Goal: Task Accomplishment & Management: Use online tool/utility

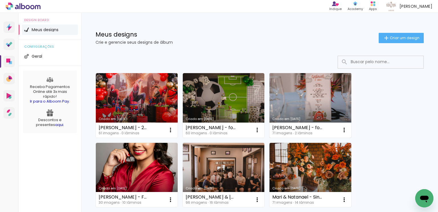
click at [304, 101] on link "Criado em [DATE]" at bounding box center [311, 105] width 82 height 65
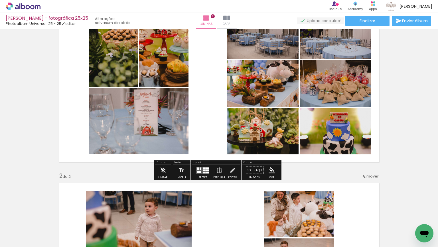
scroll to position [57, 0]
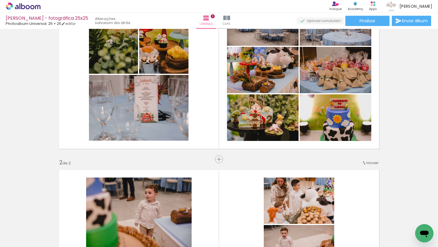
click at [24, 212] on input "Todas as fotos" at bounding box center [16, 229] width 22 height 5
click at [0, 0] on slot "Não utilizadas" at bounding box center [0, 0] width 0 height 0
type input "Não utilizadas"
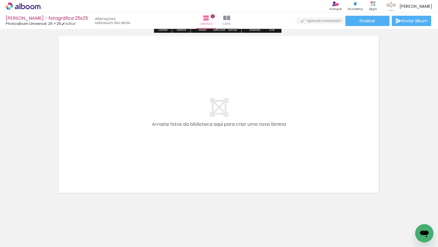
scroll to position [371, 0]
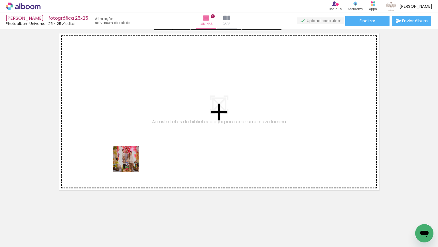
drag, startPoint x: 129, startPoint y: 212, endPoint x: 130, endPoint y: 160, distance: 52.0
click at [130, 160] on quentale-workspace at bounding box center [219, 123] width 438 height 247
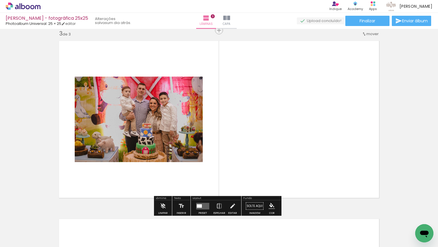
scroll to position [363, 0]
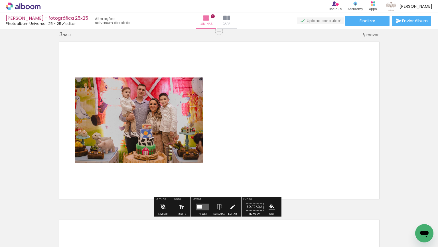
drag, startPoint x: 131, startPoint y: 227, endPoint x: 138, endPoint y: 169, distance: 58.3
click at [138, 156] on quentale-workspace at bounding box center [219, 123] width 438 height 247
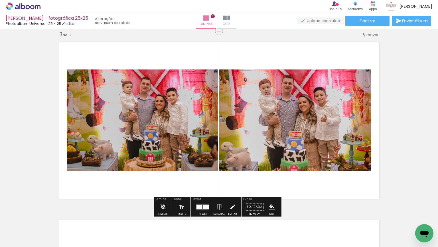
drag, startPoint x: 127, startPoint y: 223, endPoint x: 147, endPoint y: 153, distance: 72.5
click at [147, 155] on quentale-workspace at bounding box center [219, 123] width 438 height 247
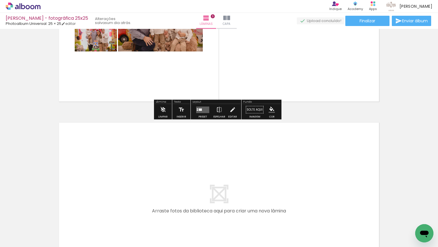
scroll to position [477, 0]
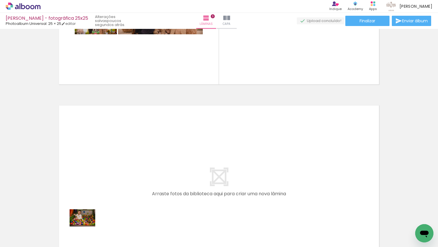
click at [87, 212] on div at bounding box center [89, 227] width 28 height 19
click at [48, 212] on iron-icon at bounding box center [45, 216] width 6 height 6
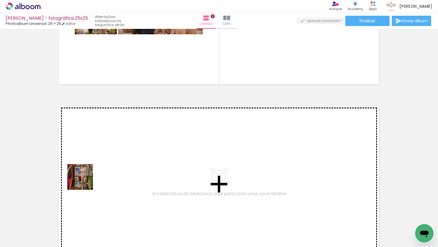
drag, startPoint x: 73, startPoint y: 209, endPoint x: 85, endPoint y: 179, distance: 31.8
click at [85, 179] on quentale-workspace at bounding box center [219, 123] width 438 height 247
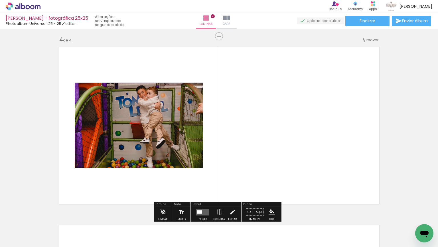
scroll to position [541, 0]
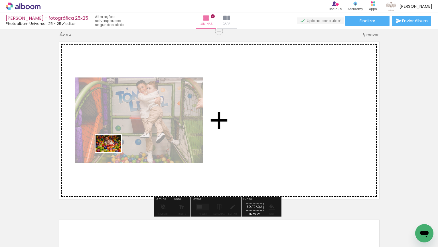
drag, startPoint x: 97, startPoint y: 226, endPoint x: 113, endPoint y: 151, distance: 77.0
click at [113, 151] on quentale-workspace at bounding box center [219, 123] width 438 height 247
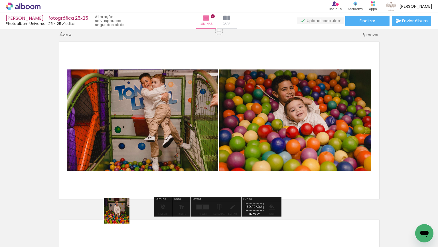
drag, startPoint x: 121, startPoint y: 215, endPoint x: 131, endPoint y: 151, distance: 64.8
click at [131, 151] on quentale-workspace at bounding box center [219, 123] width 438 height 247
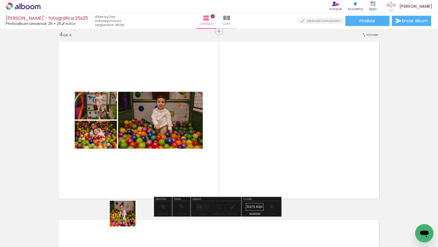
drag, startPoint x: 126, startPoint y: 223, endPoint x: 137, endPoint y: 170, distance: 54.6
click at [137, 170] on quentale-workspace at bounding box center [219, 123] width 438 height 247
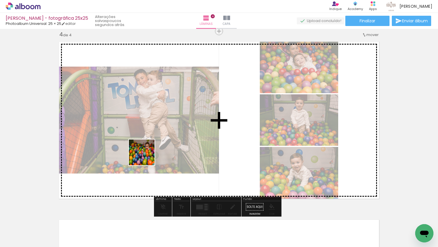
drag, startPoint x: 122, startPoint y: 230, endPoint x: 147, endPoint y: 154, distance: 79.6
click at [147, 154] on quentale-workspace at bounding box center [219, 123] width 438 height 247
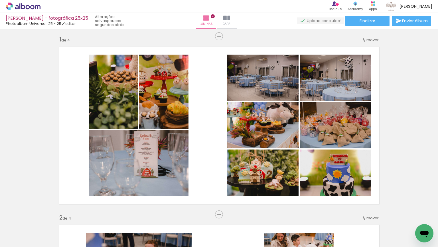
scroll to position [0, 0]
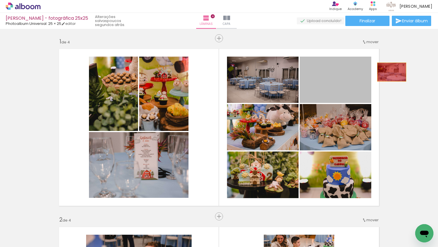
drag, startPoint x: 321, startPoint y: 81, endPoint x: 408, endPoint y: 69, distance: 87.7
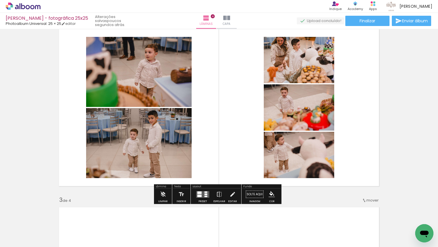
scroll to position [200, 0]
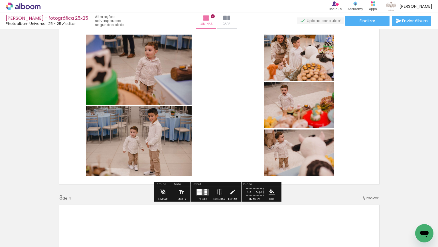
click at [199, 191] on div at bounding box center [200, 190] width 4 height 3
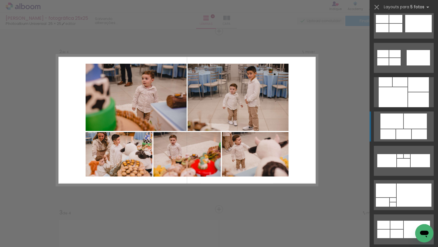
scroll to position [599, 0]
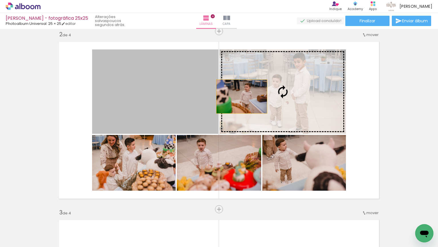
drag, startPoint x: 159, startPoint y: 101, endPoint x: 262, endPoint y: 92, distance: 103.7
click at [0, 0] on slot at bounding box center [0, 0] width 0 height 0
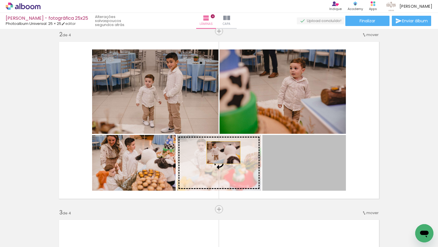
drag, startPoint x: 297, startPoint y: 159, endPoint x: 214, endPoint y: 151, distance: 83.8
click at [0, 0] on slot at bounding box center [0, 0] width 0 height 0
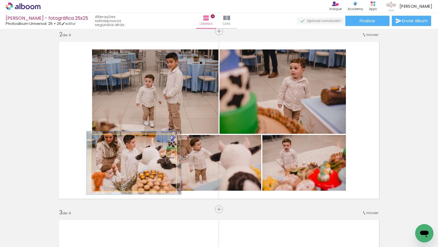
type paper-slider "113"
click at [108, 141] on div at bounding box center [108, 140] width 5 height 5
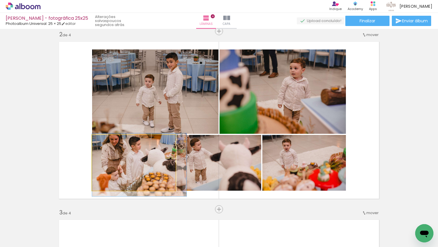
drag, startPoint x: 116, startPoint y: 158, endPoint x: 123, endPoint y: 160, distance: 7.1
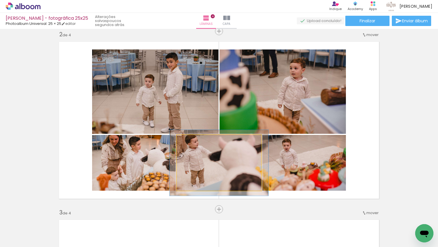
drag, startPoint x: 191, startPoint y: 142, endPoint x: 194, endPoint y: 142, distance: 3.4
type paper-slider "117"
click at [194, 142] on div at bounding box center [193, 140] width 9 height 9
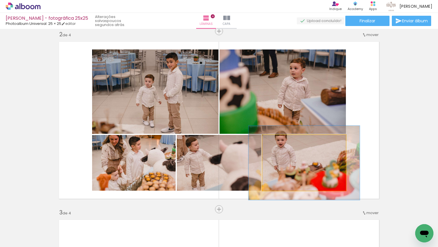
drag, startPoint x: 276, startPoint y: 142, endPoint x: 283, endPoint y: 142, distance: 6.6
type paper-slider "133"
click at [283, 142] on div at bounding box center [282, 140] width 9 height 9
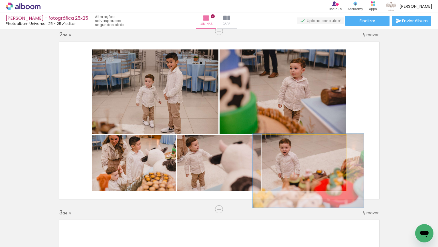
drag, startPoint x: 292, startPoint y: 163, endPoint x: 295, endPoint y: 170, distance: 7.7
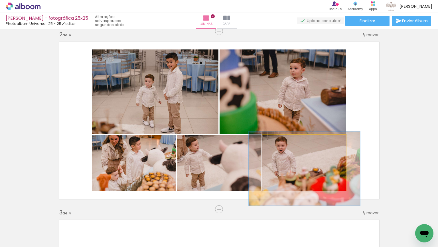
drag, startPoint x: 295, startPoint y: 168, endPoint x: 291, endPoint y: 166, distance: 4.2
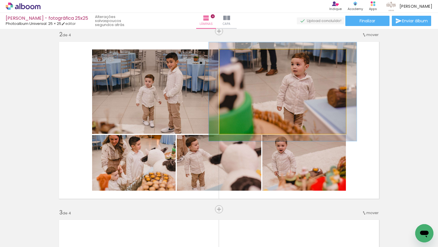
drag, startPoint x: 231, startPoint y: 56, endPoint x: 234, endPoint y: 56, distance: 3.7
type paper-slider "119"
click at [234, 56] on div at bounding box center [236, 55] width 5 height 5
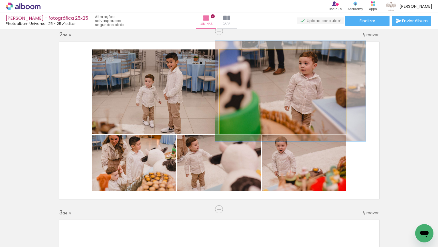
drag, startPoint x: 245, startPoint y: 78, endPoint x: 253, endPoint y: 77, distance: 7.4
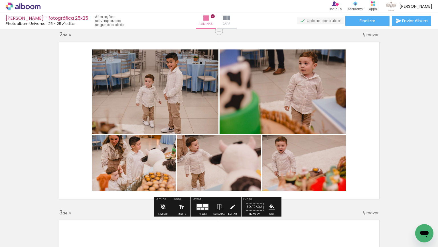
click at [361, 93] on quentale-layouter at bounding box center [219, 120] width 327 height 164
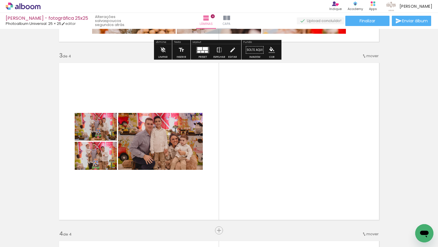
scroll to position [385, 0]
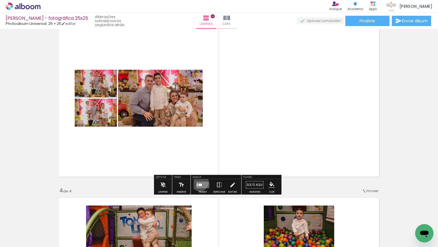
click at [199, 182] on quentale-layouter at bounding box center [202, 184] width 13 height 7
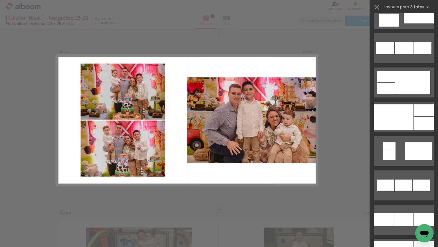
scroll to position [571, 0]
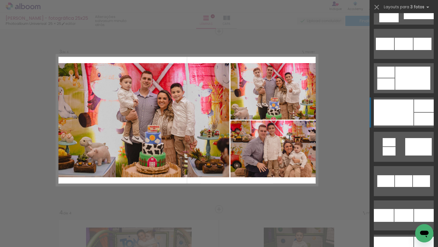
click at [407, 104] on div at bounding box center [394, 112] width 40 height 26
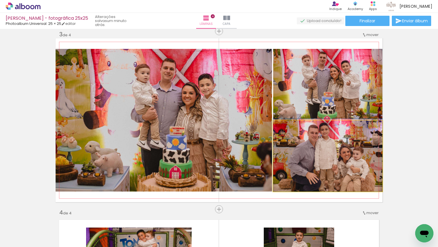
drag, startPoint x: 310, startPoint y: 164, endPoint x: 172, endPoint y: 126, distance: 143.2
click at [0, 0] on slot at bounding box center [0, 0] width 0 height 0
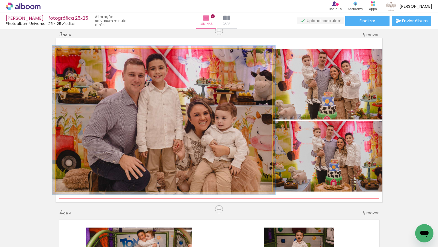
click at [69, 55] on div at bounding box center [69, 54] width 9 height 9
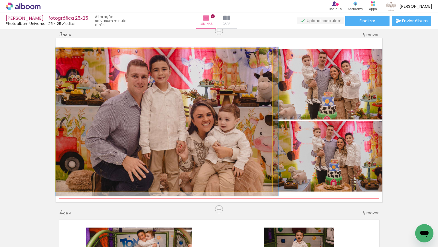
drag, startPoint x: 100, startPoint y: 85, endPoint x: 108, endPoint y: 86, distance: 8.1
click at [109, 86] on quentale-photo at bounding box center [164, 120] width 217 height 142
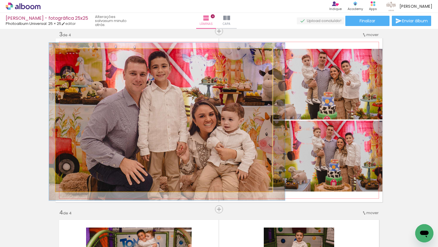
type paper-slider "109"
click at [70, 56] on div at bounding box center [71, 54] width 5 height 5
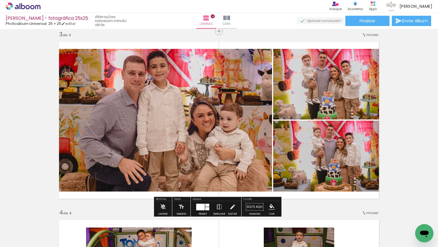
click at [419, 81] on div "Inserir lâmina 1 de 4 Inserir lâmina 2 de 4 Inserir lâmina 3 de 4 Inserir lâmin…" at bounding box center [219, 112] width 438 height 889
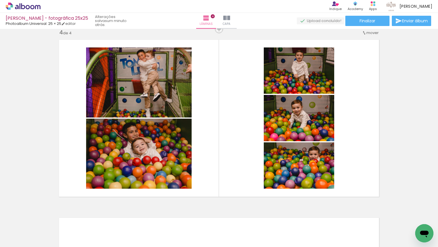
scroll to position [542, 0]
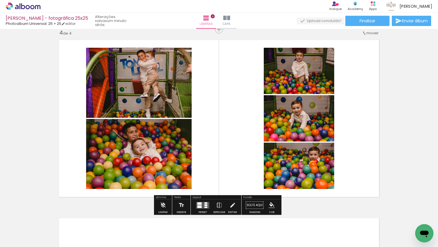
click at [206, 206] on quentale-layouter at bounding box center [202, 205] width 13 height 7
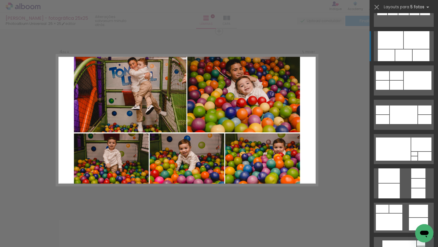
scroll to position [371, 0]
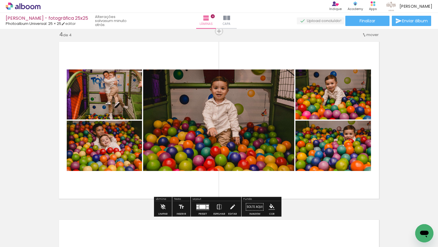
click at [200, 205] on div at bounding box center [203, 206] width 6 height 4
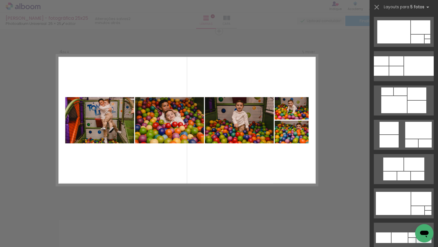
scroll to position [1524, 0]
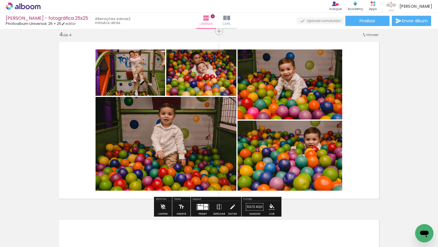
click at [206, 204] on div at bounding box center [206, 205] width 4 height 3
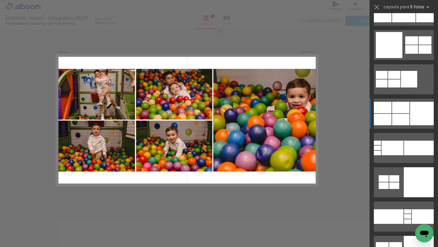
scroll to position [3460, 0]
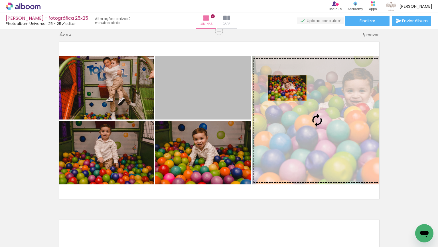
drag, startPoint x: 189, startPoint y: 84, endPoint x: 302, endPoint y: 86, distance: 113.1
click at [0, 0] on slot at bounding box center [0, 0] width 0 height 0
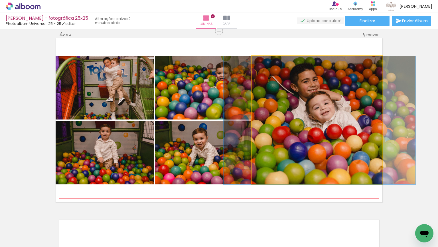
drag, startPoint x: 337, startPoint y: 104, endPoint x: 341, endPoint y: 103, distance: 4.3
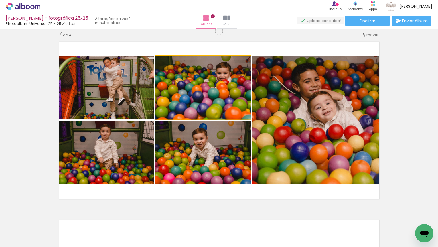
drag, startPoint x: 185, startPoint y: 84, endPoint x: 194, endPoint y: 82, distance: 9.3
click at [166, 63] on div at bounding box center [168, 61] width 5 height 5
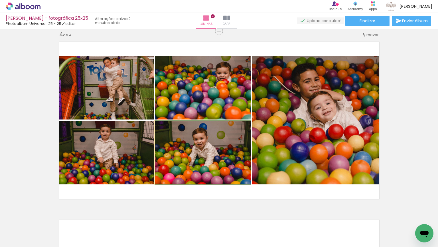
drag, startPoint x: 182, startPoint y: 146, endPoint x: 178, endPoint y: 143, distance: 4.1
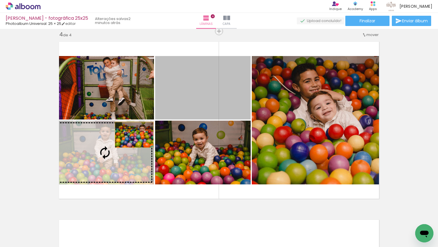
drag, startPoint x: 192, startPoint y: 86, endPoint x: 127, endPoint y: 137, distance: 82.4
click at [0, 0] on slot at bounding box center [0, 0] width 0 height 0
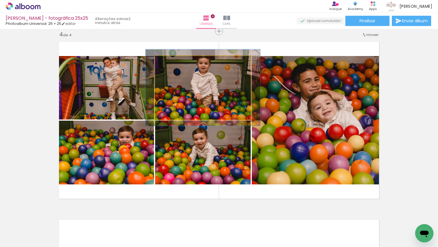
drag, startPoint x: 168, startPoint y: 62, endPoint x: 172, endPoint y: 61, distance: 4.3
type paper-slider "121"
click at [172, 61] on div at bounding box center [172, 61] width 5 height 5
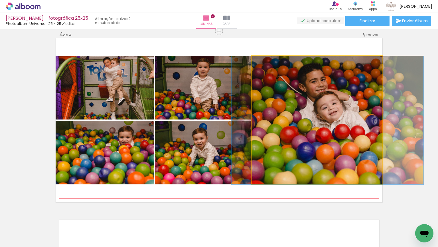
drag, startPoint x: 304, startPoint y: 139, endPoint x: 310, endPoint y: 138, distance: 6.3
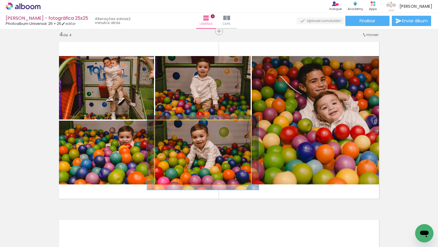
drag, startPoint x: 167, startPoint y: 127, endPoint x: 170, endPoint y: 127, distance: 3.1
type paper-slider "117"
click at [170, 127] on div at bounding box center [172, 126] width 5 height 5
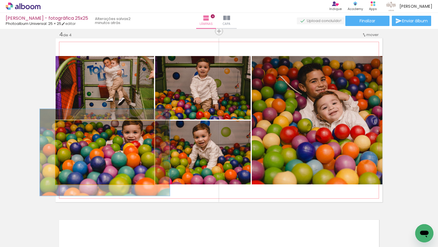
drag, startPoint x: 69, startPoint y: 128, endPoint x: 75, endPoint y: 129, distance: 6.7
type paper-slider "133"
click at [75, 129] on div at bounding box center [75, 126] width 9 height 9
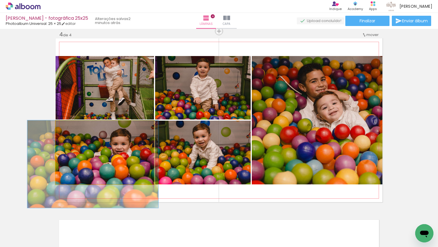
drag, startPoint x: 87, startPoint y: 142, endPoint x: 75, endPoint y: 158, distance: 19.5
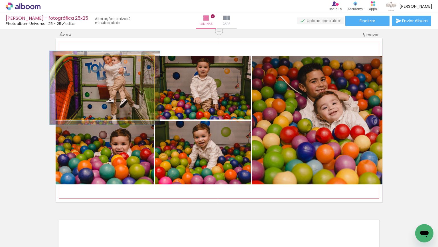
drag, startPoint x: 66, startPoint y: 63, endPoint x: 69, endPoint y: 63, distance: 2.9
type paper-slider "113"
click at [69, 63] on div at bounding box center [71, 61] width 5 height 5
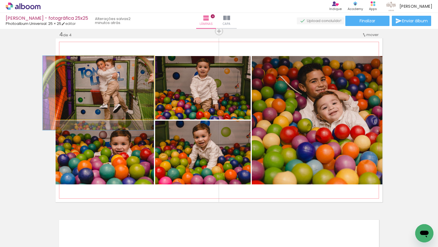
drag, startPoint x: 82, startPoint y: 82, endPoint x: 75, endPoint y: 89, distance: 10.3
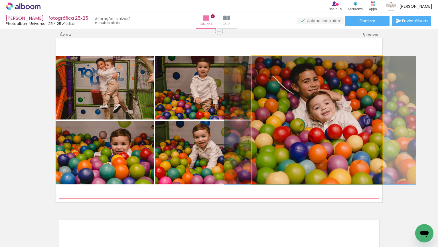
drag, startPoint x: 355, startPoint y: 95, endPoint x: 347, endPoint y: 96, distance: 7.8
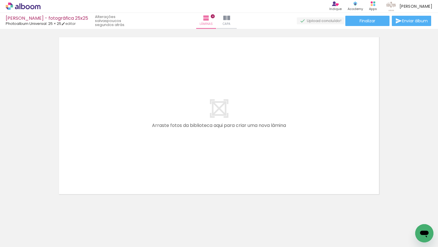
scroll to position [734, 0]
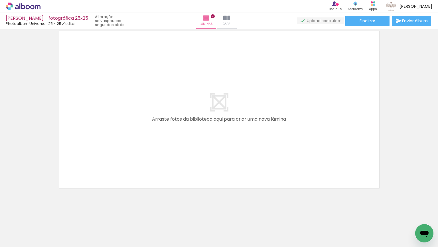
click at [45, 212] on iron-icon at bounding box center [45, 216] width 6 height 6
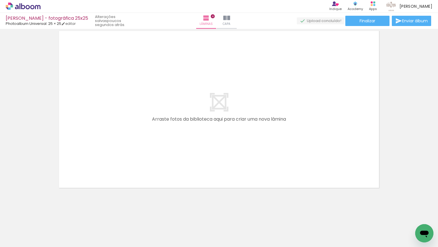
drag, startPoint x: 232, startPoint y: 227, endPoint x: 235, endPoint y: 153, distance: 74.5
click at [236, 148] on quentale-workspace at bounding box center [219, 123] width 438 height 247
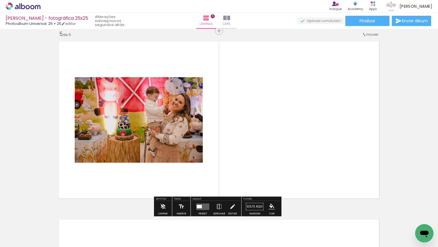
scroll to position [718, 0]
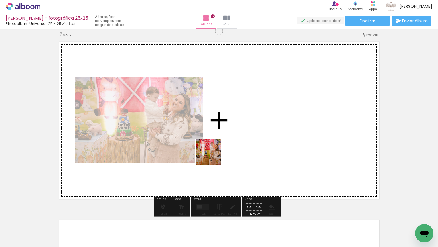
drag, startPoint x: 204, startPoint y: 226, endPoint x: 213, endPoint y: 156, distance: 71.3
click at [213, 156] on quentale-workspace at bounding box center [219, 123] width 438 height 247
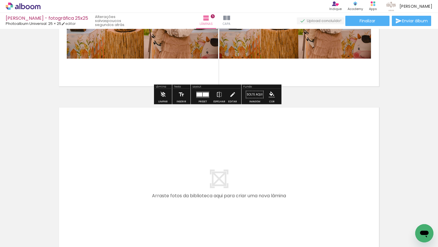
scroll to position [833, 0]
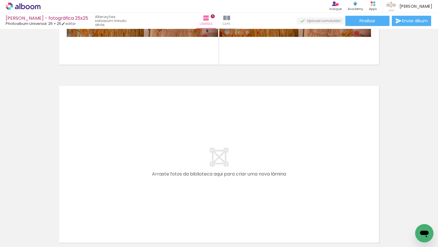
scroll to position [854, 0]
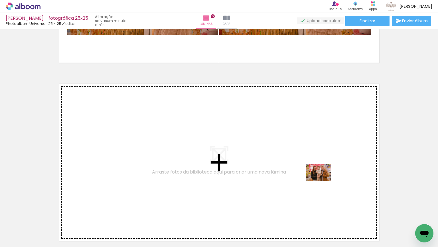
drag, startPoint x: 341, startPoint y: 226, endPoint x: 323, endPoint y: 181, distance: 48.6
click at [323, 181] on quentale-workspace at bounding box center [219, 123] width 438 height 247
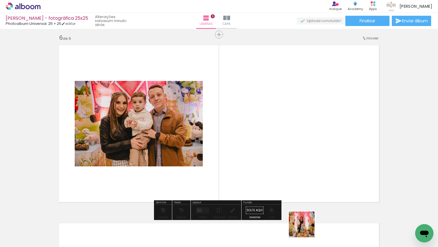
scroll to position [896, 0]
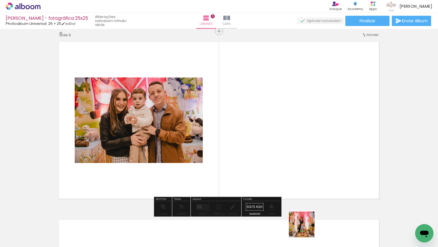
drag, startPoint x: 306, startPoint y: 232, endPoint x: 299, endPoint y: 184, distance: 47.9
click at [304, 172] on quentale-workspace at bounding box center [219, 123] width 438 height 247
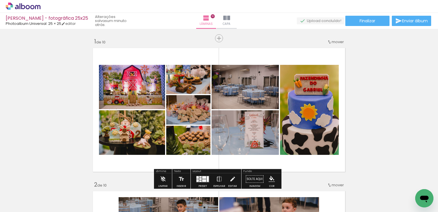
click at [48, 180] on iron-icon at bounding box center [45, 181] width 6 height 6
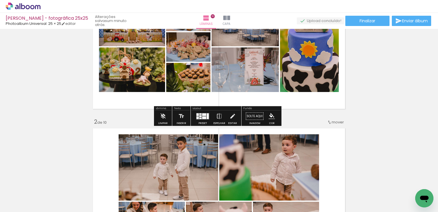
scroll to position [86, 0]
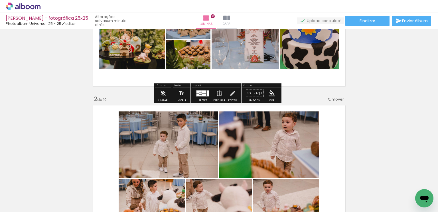
click at [372, 26] on div "Gabriel M. - fotográfica 25x25 Photoalbum Universal: 25 × 25 editar um minuto a…" at bounding box center [219, 14] width 438 height 29
click at [373, 21] on span "Finalizar" at bounding box center [368, 21] width 16 height 4
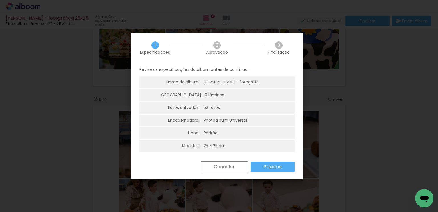
click at [260, 164] on paper-button "Próximo" at bounding box center [273, 167] width 44 height 10
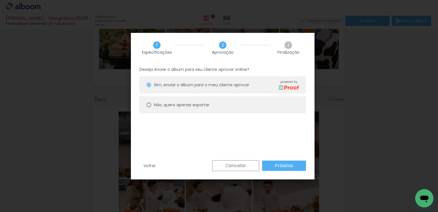
click at [267, 165] on paper-button "Próximo" at bounding box center [284, 165] width 44 height 10
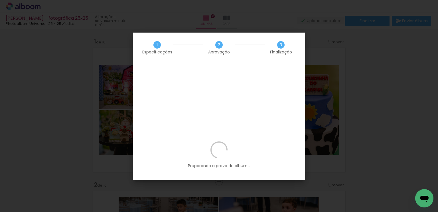
scroll to position [86, 0]
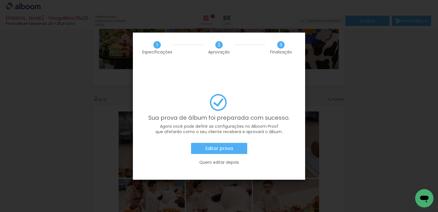
click at [224, 143] on paper-button "Editar prova" at bounding box center [219, 148] width 56 height 11
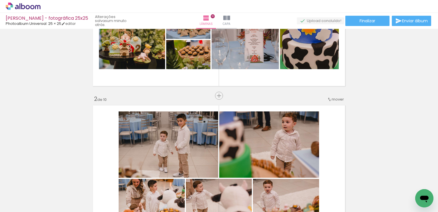
click at [18, 7] on icon at bounding box center [17, 7] width 4 height 4
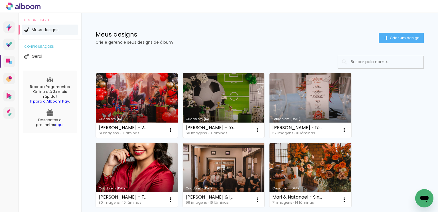
click at [231, 100] on link "Criado em [DATE]" at bounding box center [224, 105] width 82 height 65
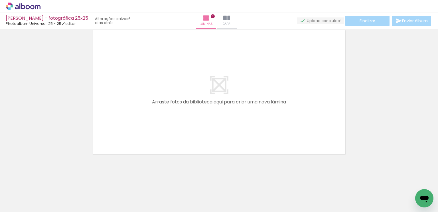
drag, startPoint x: 61, startPoint y: 186, endPoint x: 156, endPoint y: 108, distance: 123.9
click at [155, 110] on quentale-workspace at bounding box center [219, 106] width 438 height 212
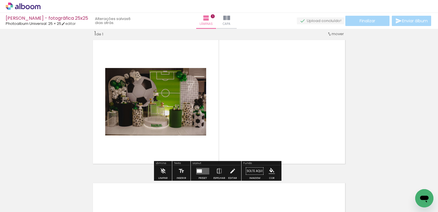
scroll to position [7, 0]
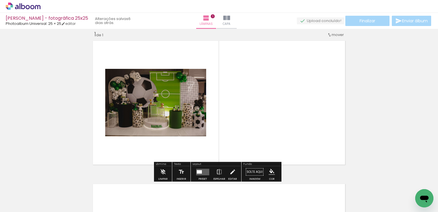
drag, startPoint x: 84, startPoint y: 189, endPoint x: 157, endPoint y: 131, distance: 92.6
click at [156, 131] on quentale-workspace at bounding box center [219, 106] width 438 height 212
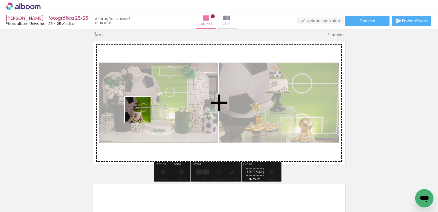
drag, startPoint x: 136, startPoint y: 129, endPoint x: 142, endPoint y: 114, distance: 16.1
click at [142, 114] on quentale-workspace at bounding box center [219, 106] width 438 height 212
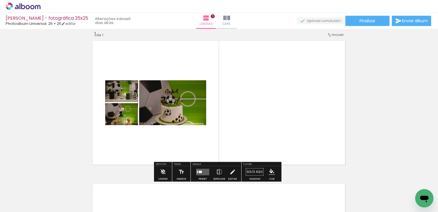
drag, startPoint x: 153, startPoint y: 195, endPoint x: 159, endPoint y: 129, distance: 66.2
click at [159, 129] on quentale-workspace at bounding box center [219, 106] width 438 height 212
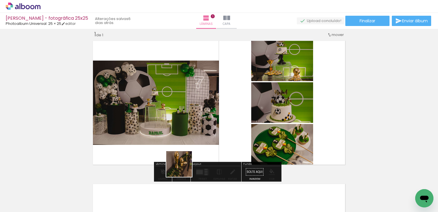
drag, startPoint x: 184, startPoint y: 168, endPoint x: 192, endPoint y: 126, distance: 43.2
click at [185, 108] on quentale-workspace at bounding box center [219, 106] width 438 height 212
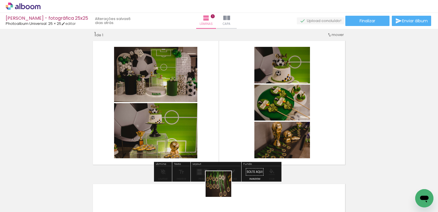
drag, startPoint x: 223, startPoint y: 188, endPoint x: 221, endPoint y: 125, distance: 63.1
click at [221, 125] on quentale-workspace at bounding box center [219, 106] width 438 height 212
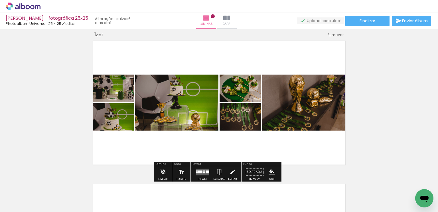
drag, startPoint x: 251, startPoint y: 184, endPoint x: 251, endPoint y: 134, distance: 49.7
click at [251, 134] on quentale-workspace at bounding box center [219, 106] width 438 height 212
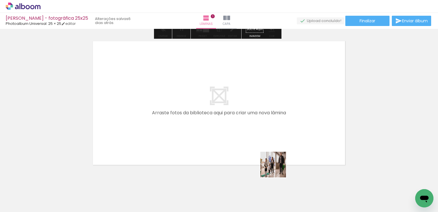
drag, startPoint x: 278, startPoint y: 169, endPoint x: 264, endPoint y: 122, distance: 48.3
click at [264, 122] on quentale-workspace at bounding box center [219, 106] width 438 height 212
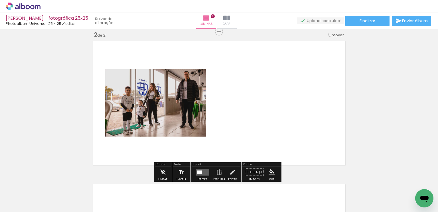
scroll to position [150, 0]
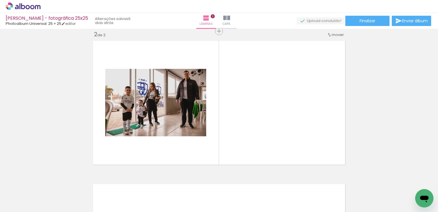
click at [48, 181] on iron-icon at bounding box center [45, 181] width 6 height 6
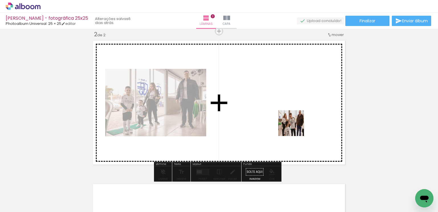
drag, startPoint x: 316, startPoint y: 182, endPoint x: 296, endPoint y: 127, distance: 58.7
click at [296, 127] on quentale-workspace at bounding box center [219, 106] width 438 height 212
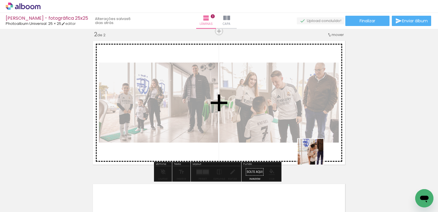
drag, startPoint x: 320, startPoint y: 161, endPoint x: 275, endPoint y: 117, distance: 62.6
click at [275, 117] on quentale-workspace at bounding box center [219, 106] width 438 height 212
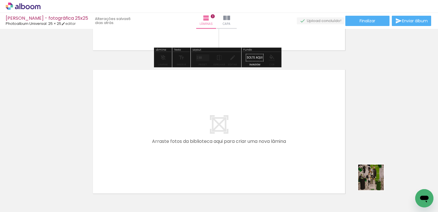
drag, startPoint x: 381, startPoint y: 187, endPoint x: 256, endPoint y: 115, distance: 144.0
click at [256, 115] on quentale-workspace at bounding box center [219, 106] width 438 height 212
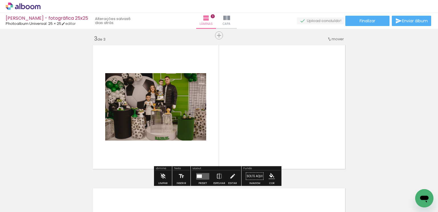
scroll to position [293, 0]
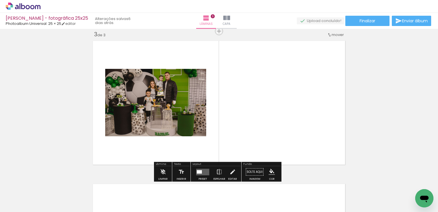
click at [17, 194] on input "Todas as fotos" at bounding box center [16, 194] width 22 height 5
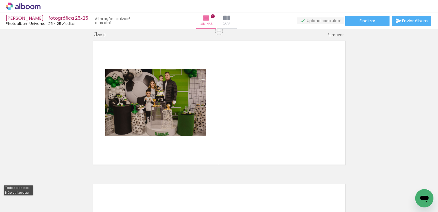
click at [0, 0] on slot "Não utilizadas" at bounding box center [0, 0] width 0 height 0
type input "Não utilizadas"
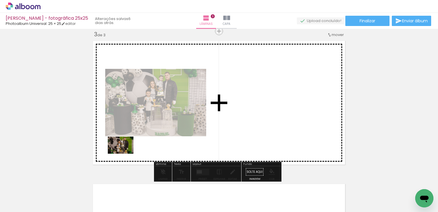
drag, startPoint x: 62, startPoint y: 197, endPoint x: 180, endPoint y: 127, distance: 137.0
click at [180, 127] on quentale-workspace at bounding box center [219, 106] width 438 height 212
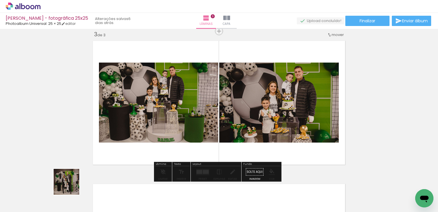
drag, startPoint x: 66, startPoint y: 192, endPoint x: 103, endPoint y: 127, distance: 74.6
click at [106, 125] on quentale-workspace at bounding box center [219, 106] width 438 height 212
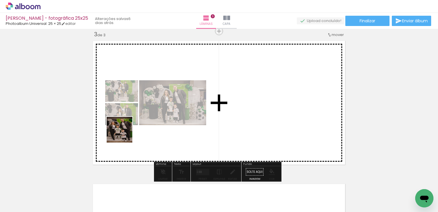
drag, startPoint x: 59, startPoint y: 185, endPoint x: 114, endPoint y: 142, distance: 69.9
click at [124, 133] on quentale-workspace at bounding box center [219, 106] width 438 height 212
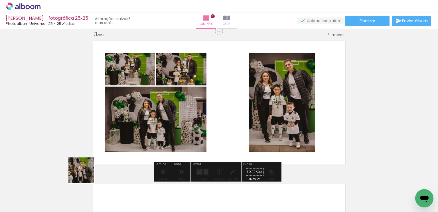
drag, startPoint x: 59, startPoint y: 193, endPoint x: 147, endPoint y: 126, distance: 110.3
click at [147, 126] on quentale-workspace at bounding box center [219, 106] width 438 height 212
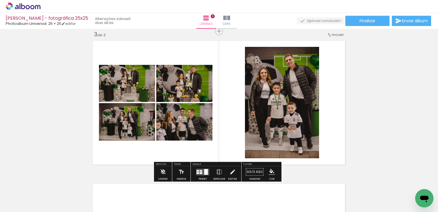
drag, startPoint x: 67, startPoint y: 190, endPoint x: 171, endPoint y: 115, distance: 127.6
click at [173, 114] on quentale-workspace at bounding box center [219, 106] width 438 height 212
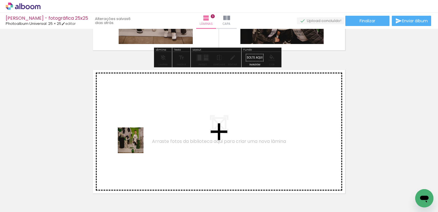
drag, startPoint x: 115, startPoint y: 165, endPoint x: 145, endPoint y: 134, distance: 43.0
click at [145, 134] on quentale-workspace at bounding box center [219, 106] width 438 height 212
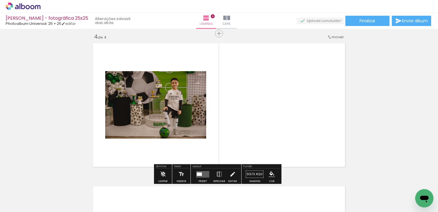
scroll to position [436, 0]
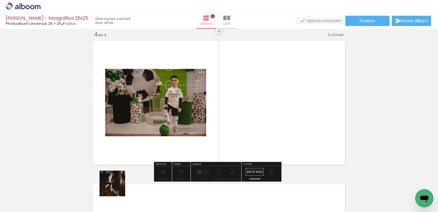
drag, startPoint x: 115, startPoint y: 191, endPoint x: 117, endPoint y: 188, distance: 3.7
click at [117, 188] on div at bounding box center [121, 192] width 28 height 19
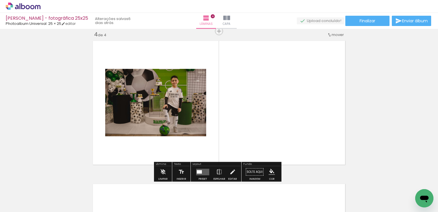
drag, startPoint x: 91, startPoint y: 195, endPoint x: 119, endPoint y: 148, distance: 54.4
click at [135, 143] on quentale-workspace at bounding box center [219, 106] width 438 height 212
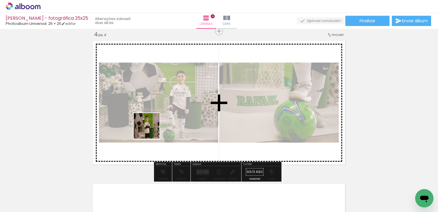
drag, startPoint x: 90, startPoint y: 166, endPoint x: 161, endPoint y: 126, distance: 80.9
click at [154, 128] on quentale-workspace at bounding box center [219, 106] width 438 height 212
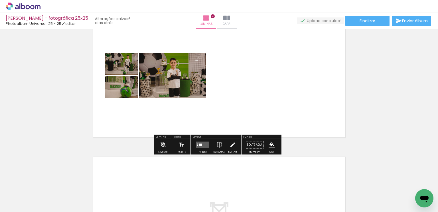
scroll to position [465, 0]
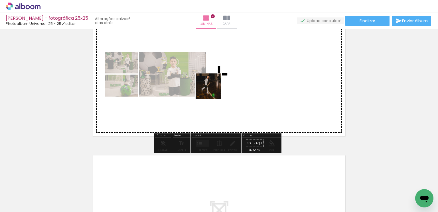
drag, startPoint x: 64, startPoint y: 189, endPoint x: 213, endPoint y: 90, distance: 178.6
click at [213, 90] on quentale-workspace at bounding box center [219, 106] width 438 height 212
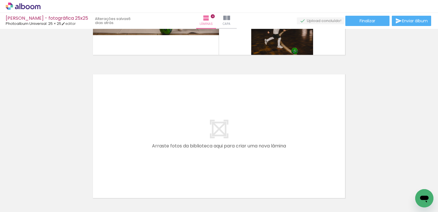
scroll to position [533, 0]
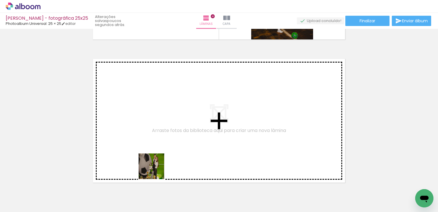
drag, startPoint x: 150, startPoint y: 194, endPoint x: 162, endPoint y: 130, distance: 64.8
click at [162, 130] on quentale-workspace at bounding box center [219, 106] width 438 height 212
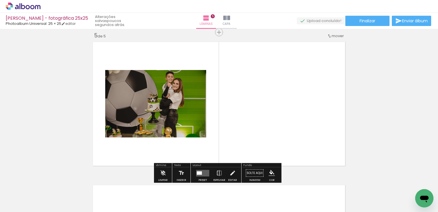
scroll to position [579, 0]
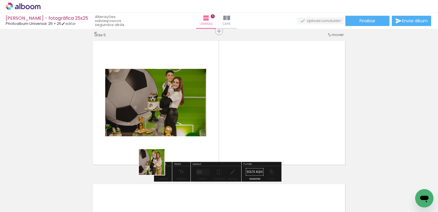
drag, startPoint x: 152, startPoint y: 189, endPoint x: 155, endPoint y: 140, distance: 48.6
click at [156, 130] on quentale-workspace at bounding box center [219, 106] width 438 height 212
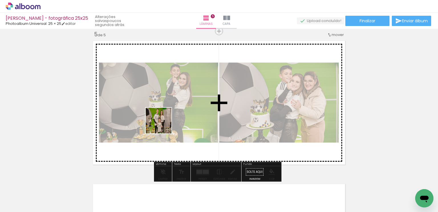
drag, startPoint x: 160, startPoint y: 154, endPoint x: 162, endPoint y: 134, distance: 20.1
click at [163, 124] on quentale-workspace at bounding box center [219, 106] width 438 height 212
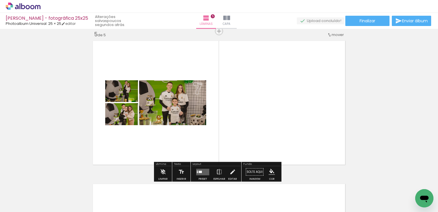
drag, startPoint x: 156, startPoint y: 193, endPoint x: 167, endPoint y: 126, distance: 67.7
click at [167, 126] on quentale-workspace at bounding box center [219, 106] width 438 height 212
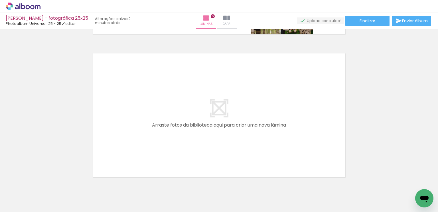
scroll to position [733, 0]
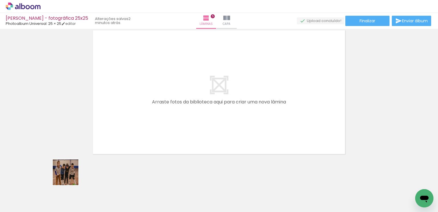
drag, startPoint x: 67, startPoint y: 180, endPoint x: 140, endPoint y: 118, distance: 95.2
click at [145, 114] on quentale-workspace at bounding box center [219, 106] width 438 height 212
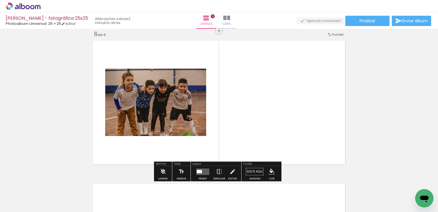
scroll to position [722, 0]
drag, startPoint x: 90, startPoint y: 192, endPoint x: 150, endPoint y: 130, distance: 85.8
click at [151, 126] on quentale-workspace at bounding box center [219, 106] width 438 height 212
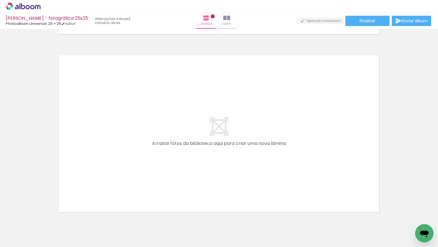
scroll to position [1250, 0]
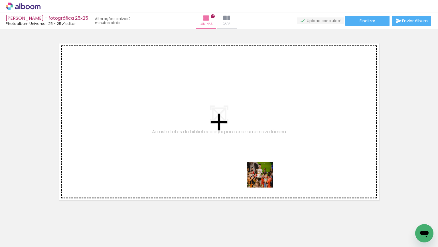
drag, startPoint x: 261, startPoint y: 227, endPoint x: 263, endPoint y: 172, distance: 55.7
click at [264, 156] on quentale-workspace at bounding box center [219, 123] width 438 height 247
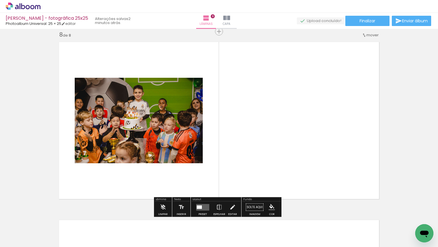
scroll to position [1252, 0]
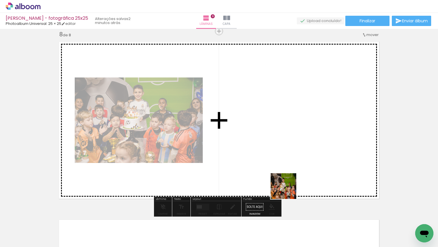
drag, startPoint x: 289, startPoint y: 226, endPoint x: 287, endPoint y: 168, distance: 57.4
click at [287, 168] on quentale-workspace at bounding box center [219, 123] width 438 height 247
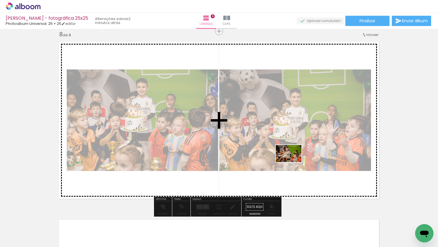
drag, startPoint x: 291, startPoint y: 227, endPoint x: 293, endPoint y: 162, distance: 65.4
click at [293, 162] on quentale-workspace at bounding box center [219, 123] width 438 height 247
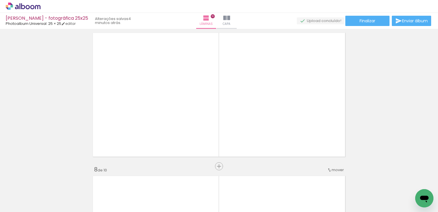
scroll to position [885, 0]
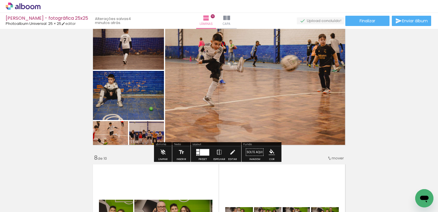
click at [201, 154] on div at bounding box center [204, 152] width 9 height 7
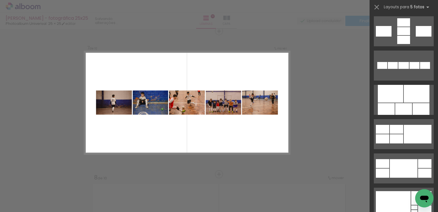
scroll to position [291, 0]
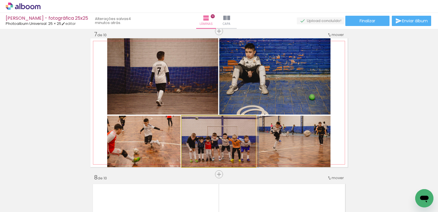
drag, startPoint x: 200, startPoint y: 140, endPoint x: 266, endPoint y: 76, distance: 91.8
click at [0, 0] on slot at bounding box center [0, 0] width 0 height 0
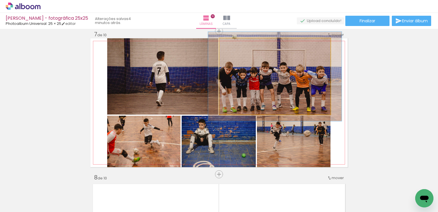
drag, startPoint x: 234, startPoint y: 45, endPoint x: 237, endPoint y: 45, distance: 3.4
type paper-slider "117"
click at [237, 45] on div at bounding box center [236, 44] width 9 height 9
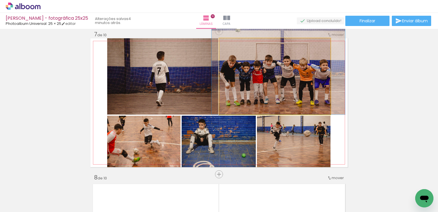
drag, startPoint x: 249, startPoint y: 75, endPoint x: 251, endPoint y: 68, distance: 7.3
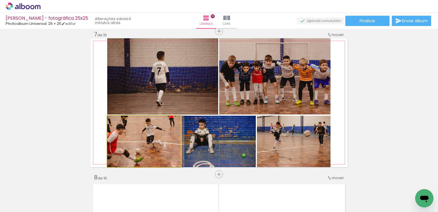
drag, startPoint x: 155, startPoint y: 133, endPoint x: 160, endPoint y: 131, distance: 5.9
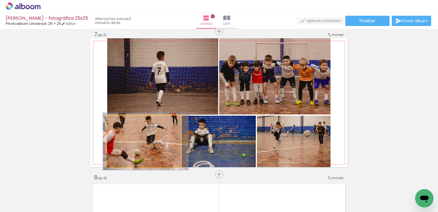
type paper-slider "111"
click at [120, 121] on div at bounding box center [122, 121] width 5 height 5
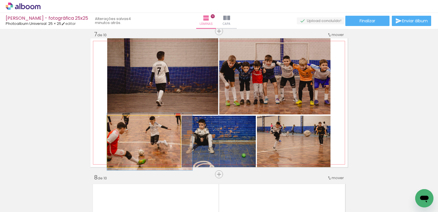
drag, startPoint x: 131, startPoint y: 142, endPoint x: 137, endPoint y: 142, distance: 5.7
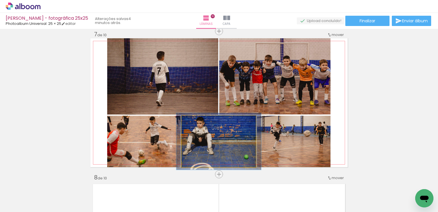
type paper-slider "110"
click at [198, 121] on div at bounding box center [197, 121] width 9 height 9
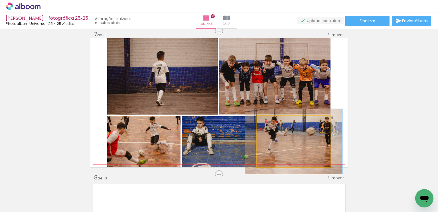
drag, startPoint x: 269, startPoint y: 123, endPoint x: 274, endPoint y: 123, distance: 4.6
type paper-slider "126"
click at [274, 123] on div at bounding box center [275, 121] width 9 height 9
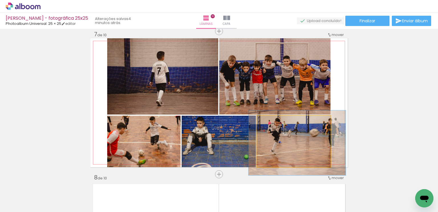
drag, startPoint x: 278, startPoint y: 142, endPoint x: 281, endPoint y: 144, distance: 2.9
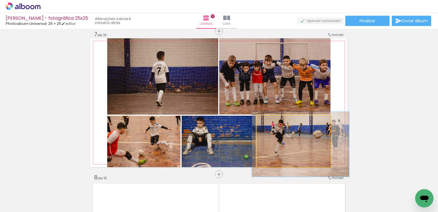
drag, startPoint x: 311, startPoint y: 131, endPoint x: 315, endPoint y: 132, distance: 3.7
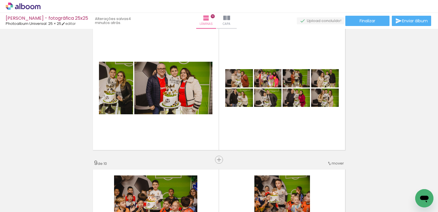
scroll to position [1036, 0]
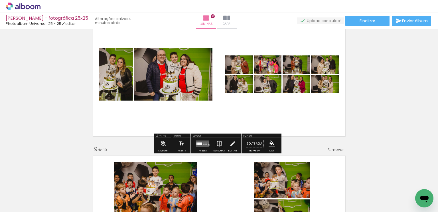
click at [208, 144] on quentale-layouter at bounding box center [202, 143] width 13 height 7
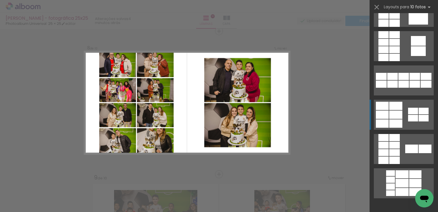
scroll to position [371, 0]
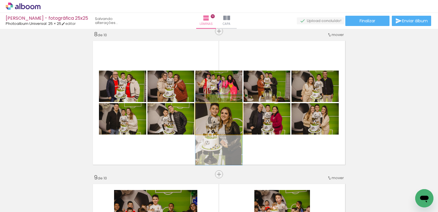
drag, startPoint x: 229, startPoint y: 117, endPoint x: 228, endPoint y: 128, distance: 10.9
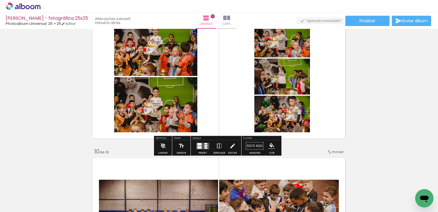
scroll to position [1179, 0]
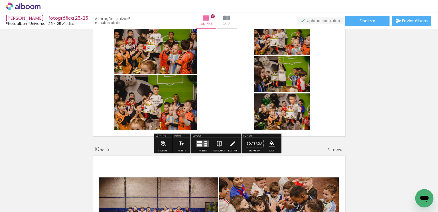
click at [202, 141] on quentale-layouter at bounding box center [202, 143] width 13 height 7
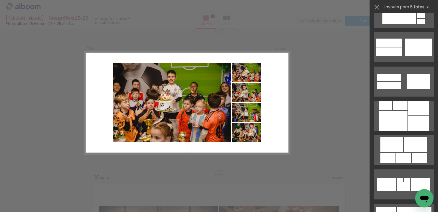
scroll to position [571, 0]
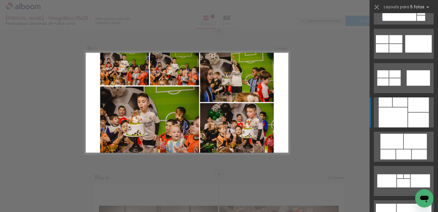
click at [417, 106] on div at bounding box center [418, 104] width 21 height 15
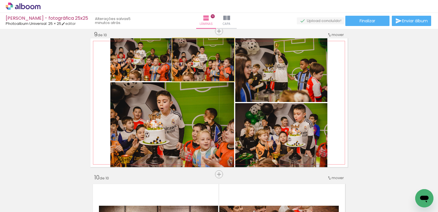
drag, startPoint x: 204, startPoint y: 63, endPoint x: 169, endPoint y: 106, distance: 55.0
click at [0, 0] on slot at bounding box center [0, 0] width 0 height 0
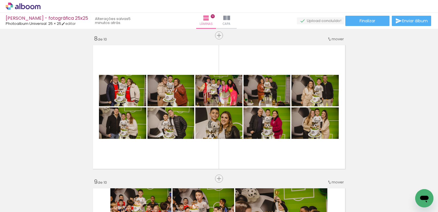
scroll to position [1008, 0]
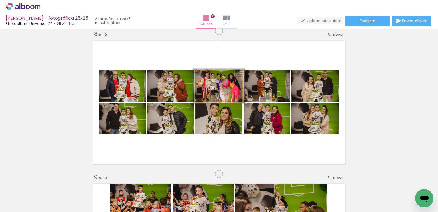
type paper-slider "110"
click at [207, 76] on div at bounding box center [210, 76] width 9 height 9
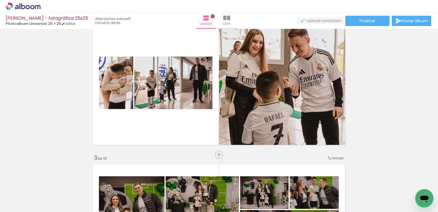
scroll to position [171, 0]
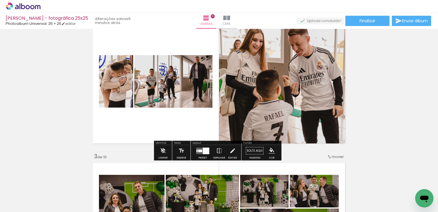
click at [209, 150] on paper-button "Preset" at bounding box center [203, 152] width 18 height 15
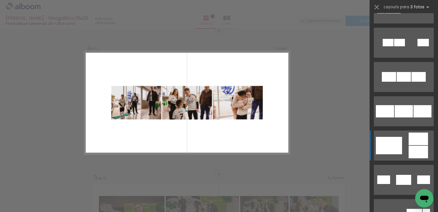
scroll to position [86, 0]
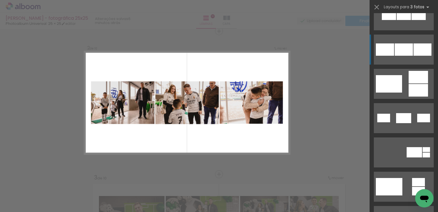
click at [402, 51] on div at bounding box center [404, 49] width 18 height 12
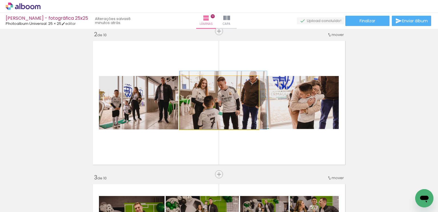
drag, startPoint x: 228, startPoint y: 110, endPoint x: 273, endPoint y: 98, distance: 46.6
click at [0, 0] on slot at bounding box center [0, 0] width 0 height 0
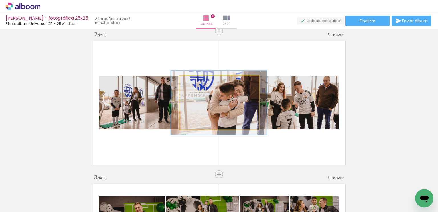
drag, startPoint x: 190, startPoint y: 82, endPoint x: 194, endPoint y: 82, distance: 4.0
type paper-slider "120"
click at [194, 82] on div at bounding box center [196, 81] width 5 height 5
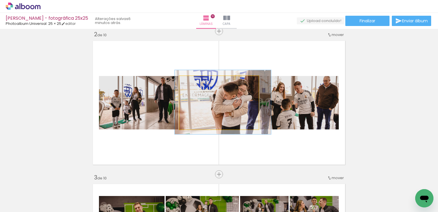
drag, startPoint x: 210, startPoint y: 101, endPoint x: 214, endPoint y: 100, distance: 4.0
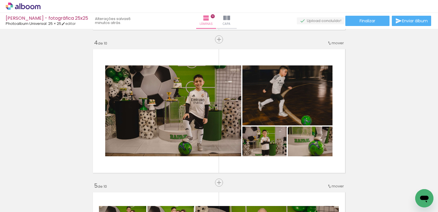
scroll to position [464, 0]
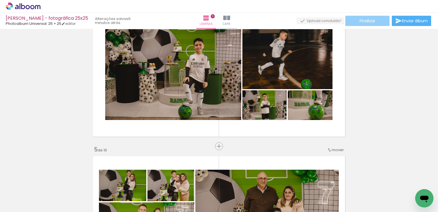
click at [361, 23] on span "Finalizar" at bounding box center [368, 21] width 16 height 4
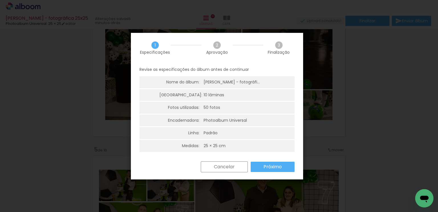
click at [0, 0] on slot "Próximo" at bounding box center [0, 0] width 0 height 0
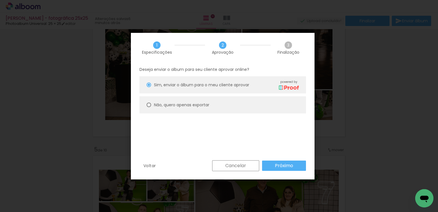
click at [0, 0] on slot "Próximo" at bounding box center [0, 0] width 0 height 0
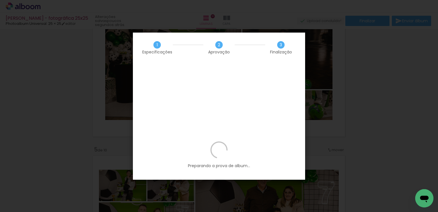
scroll to position [86, 0]
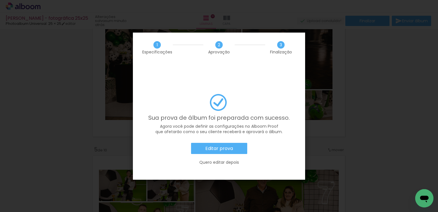
click at [0, 0] on slot "Editar prova" at bounding box center [0, 0] width 0 height 0
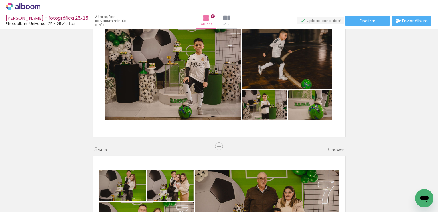
click at [31, 7] on icon at bounding box center [32, 7] width 4 height 4
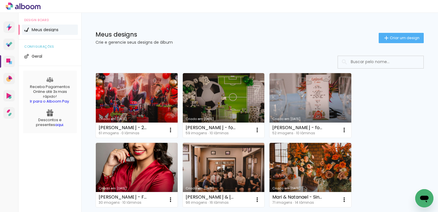
click at [148, 92] on link "Criado em [DATE]" at bounding box center [137, 105] width 82 height 65
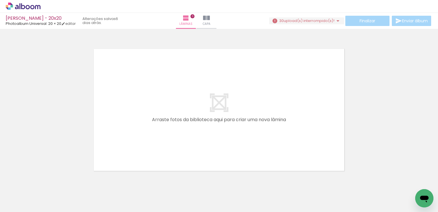
click at [309, 19] on span "upload(s) interrompido(s)!" at bounding box center [309, 20] width 51 height 5
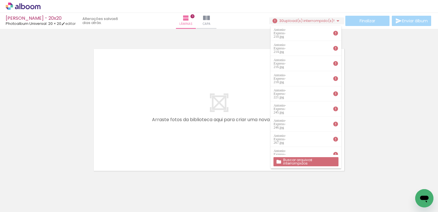
click at [0, 0] on slot "Buscar arquivos interrompidos" at bounding box center [0, 0] width 0 height 0
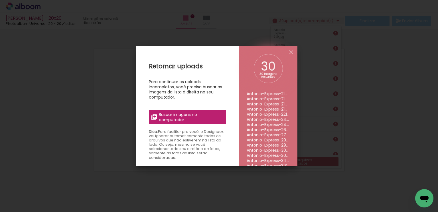
click at [194, 120] on span "Buscar imagens no computador" at bounding box center [191, 117] width 64 height 10
click at [0, 0] on input "file" at bounding box center [0, 0] width 0 height 0
click at [321, 43] on iron-overlay-backdrop at bounding box center [219, 106] width 438 height 212
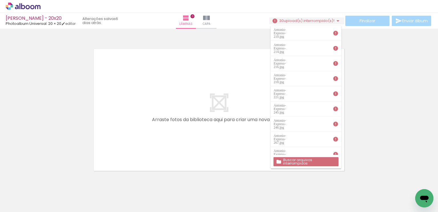
click at [83, 149] on div at bounding box center [219, 102] width 438 height 143
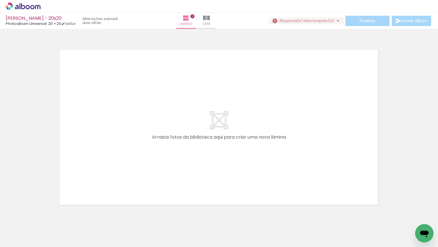
scroll to position [0, 0]
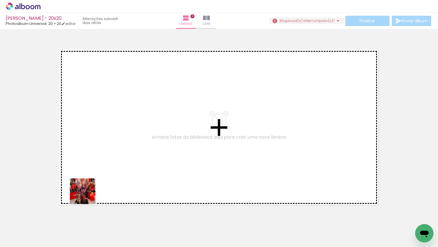
drag, startPoint x: 71, startPoint y: 220, endPoint x: 117, endPoint y: 157, distance: 78.2
click at [117, 157] on quentale-workspace at bounding box center [219, 123] width 438 height 247
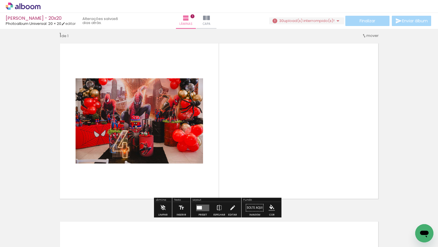
scroll to position [7, 0]
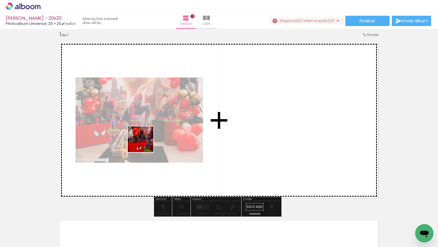
drag, startPoint x: 97, startPoint y: 226, endPoint x: 145, endPoint y: 145, distance: 94.0
click at [146, 142] on quentale-workspace at bounding box center [219, 123] width 438 height 247
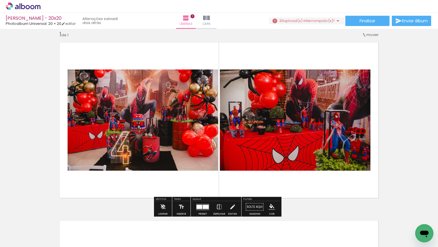
drag, startPoint x: 124, startPoint y: 227, endPoint x: 146, endPoint y: 155, distance: 75.8
click at [146, 155] on quentale-workspace at bounding box center [219, 123] width 438 height 247
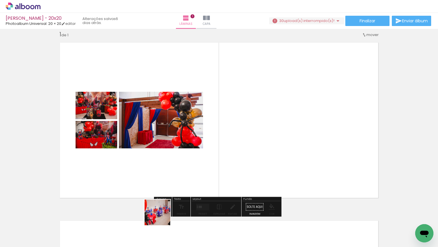
drag, startPoint x: 157, startPoint y: 230, endPoint x: 188, endPoint y: 131, distance: 103.6
click at [191, 125] on quentale-workspace at bounding box center [219, 123] width 438 height 247
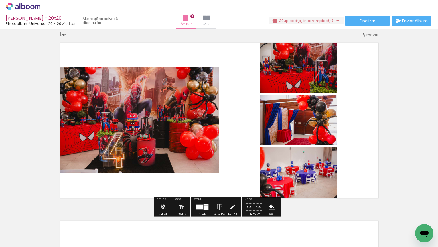
drag, startPoint x: 234, startPoint y: 174, endPoint x: 235, endPoint y: 162, distance: 12.3
click at [235, 162] on quentale-workspace at bounding box center [219, 123] width 438 height 247
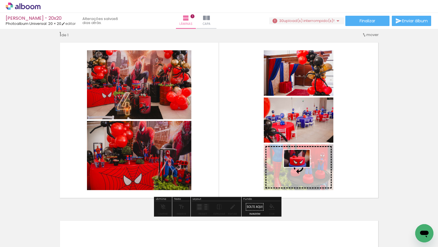
drag, startPoint x: 257, startPoint y: 228, endPoint x: 300, endPoint y: 169, distance: 72.3
click at [300, 169] on quentale-workspace at bounding box center [219, 123] width 438 height 247
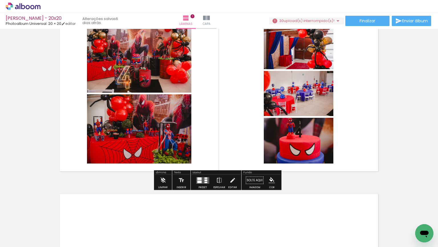
scroll to position [36, 0]
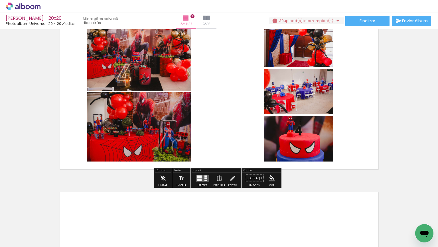
click at [17, 212] on input "Todas as fotos" at bounding box center [16, 229] width 22 height 5
click at [0, 0] on slot "Não utilizadas" at bounding box center [0, 0] width 0 height 0
type input "Não utilizadas"
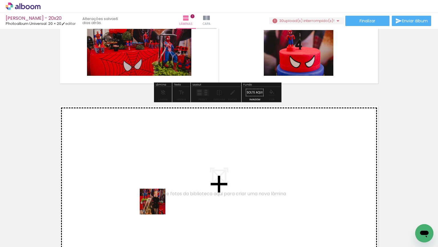
drag, startPoint x: 157, startPoint y: 206, endPoint x: 157, endPoint y: 172, distance: 33.1
click at [157, 172] on quentale-workspace at bounding box center [219, 123] width 438 height 247
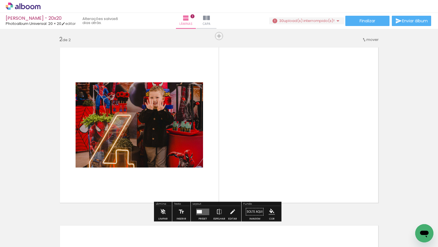
scroll to position [185, 0]
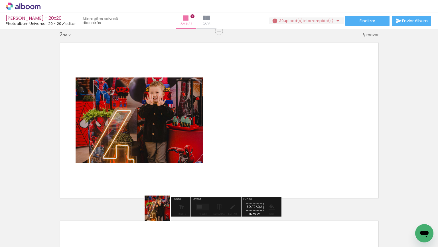
drag, startPoint x: 161, startPoint y: 224, endPoint x: 168, endPoint y: 168, distance: 56.4
click at [168, 169] on quentale-workspace at bounding box center [219, 123] width 438 height 247
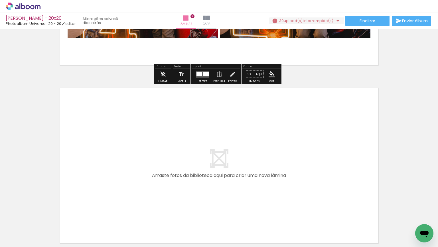
scroll to position [328, 0]
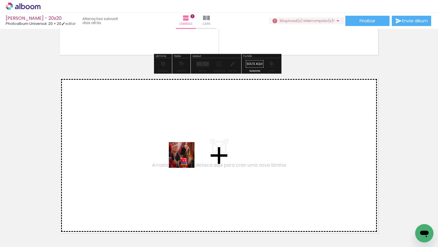
drag, startPoint x: 188, startPoint y: 223, endPoint x: 186, endPoint y: 154, distance: 68.5
click at [186, 154] on quentale-workspace at bounding box center [219, 123] width 438 height 247
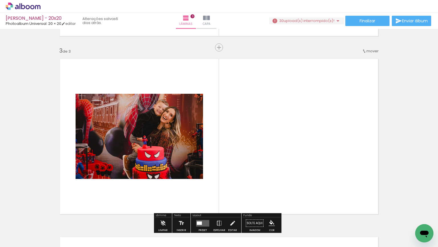
scroll to position [363, 0]
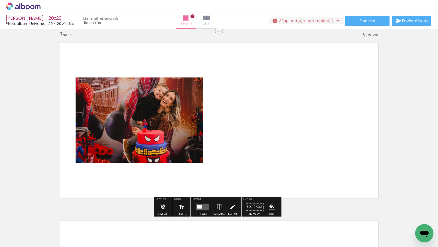
drag, startPoint x: 192, startPoint y: 216, endPoint x: 201, endPoint y: 159, distance: 57.9
click at [201, 159] on quentale-workspace at bounding box center [219, 123] width 438 height 247
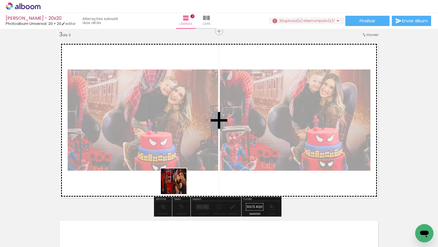
drag, startPoint x: 157, startPoint y: 228, endPoint x: 198, endPoint y: 144, distance: 93.8
click at [198, 144] on quentale-workspace at bounding box center [219, 123] width 438 height 247
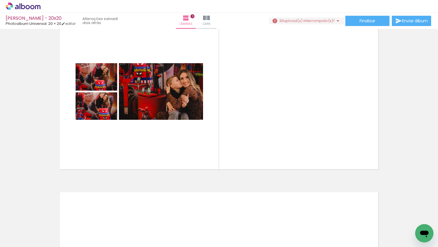
scroll to position [0, 359]
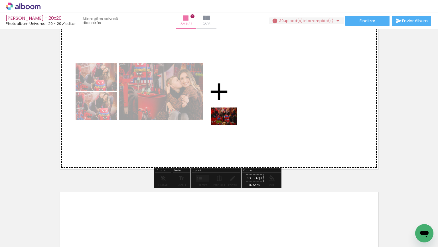
drag, startPoint x: 186, startPoint y: 225, endPoint x: 228, endPoint y: 124, distance: 109.2
click at [228, 124] on quentale-workspace at bounding box center [219, 123] width 438 height 247
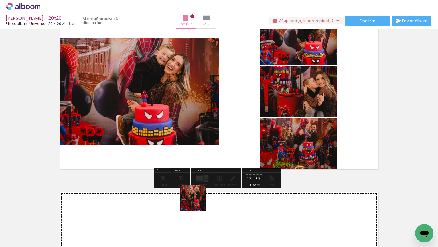
drag, startPoint x: 191, startPoint y: 228, endPoint x: 206, endPoint y: 168, distance: 61.5
click at [206, 168] on quentale-workspace at bounding box center [219, 123] width 438 height 247
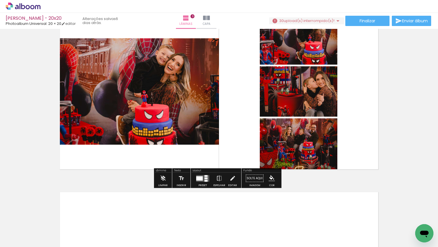
drag, startPoint x: 183, startPoint y: 222, endPoint x: 195, endPoint y: 137, distance: 85.1
click at [195, 137] on quentale-workspace at bounding box center [219, 123] width 438 height 247
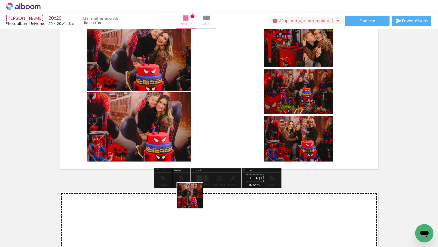
drag, startPoint x: 194, startPoint y: 200, endPoint x: 207, endPoint y: 146, distance: 54.8
click at [207, 146] on quentale-workspace at bounding box center [219, 123] width 438 height 247
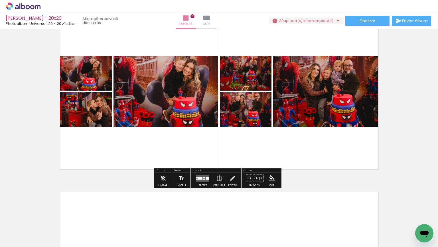
click at [198, 175] on quentale-layouter at bounding box center [202, 178] width 13 height 7
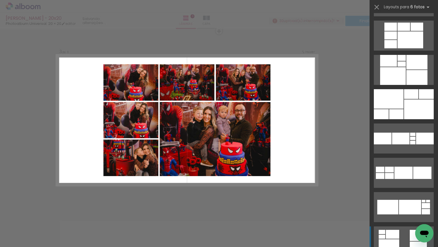
scroll to position [457, 0]
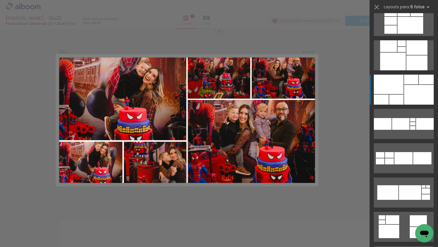
click at [406, 70] on div at bounding box center [394, 62] width 26 height 18
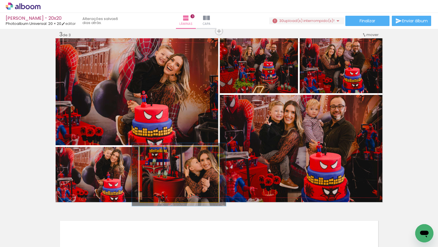
drag, startPoint x: 155, startPoint y: 154, endPoint x: 158, endPoint y: 154, distance: 2.9
type paper-slider "114"
click at [158, 154] on div at bounding box center [156, 152] width 9 height 9
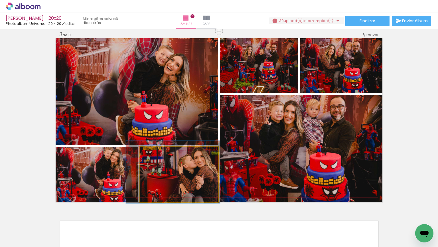
drag, startPoint x: 166, startPoint y: 175, endPoint x: 160, endPoint y: 172, distance: 6.5
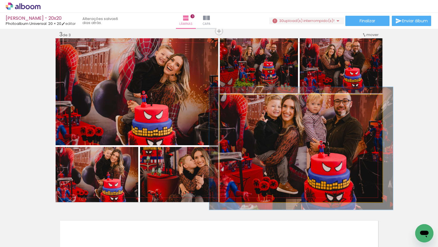
type paper-slider "113"
click at [236, 100] on div at bounding box center [235, 100] width 9 height 9
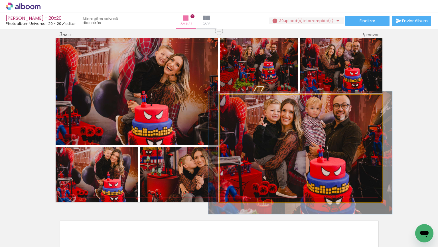
drag, startPoint x: 255, startPoint y: 123, endPoint x: 255, endPoint y: 126, distance: 3.0
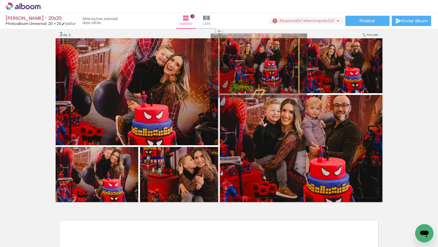
drag, startPoint x: 233, startPoint y: 45, endPoint x: 236, endPoint y: 45, distance: 3.4
type paper-slider "117"
click at [236, 45] on div at bounding box center [236, 44] width 9 height 9
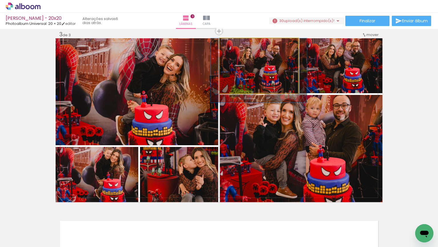
drag, startPoint x: 256, startPoint y: 70, endPoint x: 256, endPoint y: 73, distance: 3.1
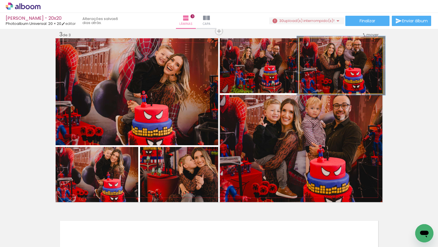
type paper-slider "107"
click at [312, 45] on div at bounding box center [314, 44] width 5 height 5
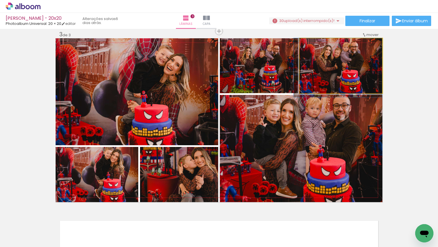
drag, startPoint x: 321, startPoint y: 68, endPoint x: 317, endPoint y: 75, distance: 8.5
click at [349, 61] on quentale-photo at bounding box center [341, 65] width 83 height 55
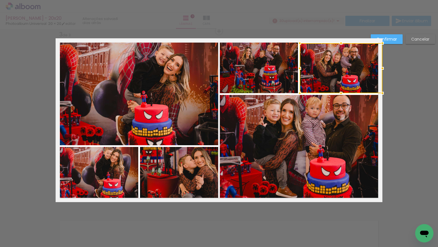
drag, startPoint x: 339, startPoint y: 38, endPoint x: 339, endPoint y: 43, distance: 4.9
click at [339, 43] on div at bounding box center [341, 42] width 11 height 11
click at [0, 0] on slot "Confirmar" at bounding box center [0, 0] width 0 height 0
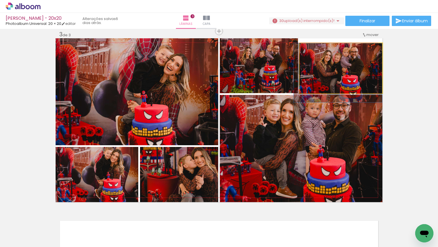
click at [343, 68] on quentale-photo at bounding box center [341, 68] width 83 height 50
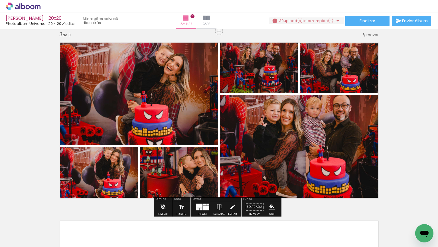
click at [316, 77] on quentale-photo at bounding box center [341, 68] width 83 height 50
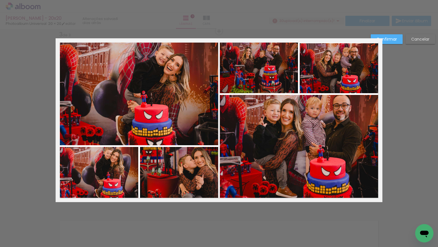
click at [340, 47] on quentale-photo at bounding box center [341, 68] width 83 height 50
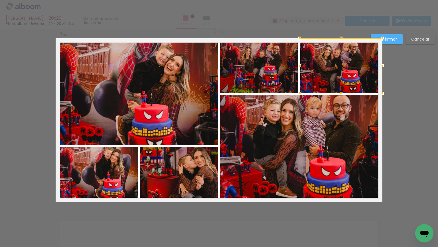
click at [339, 42] on div at bounding box center [341, 37] width 11 height 11
click at [0, 0] on slot "Confirmar" at bounding box center [0, 0] width 0 height 0
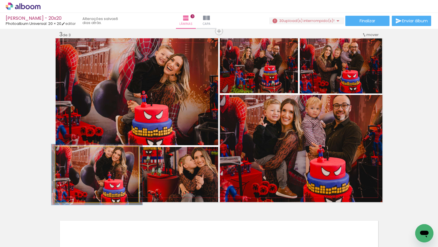
type paper-slider "110"
click at [71, 152] on div at bounding box center [71, 152] width 5 height 5
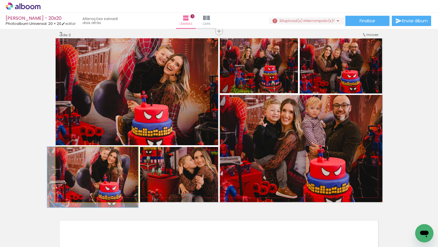
drag, startPoint x: 80, startPoint y: 173, endPoint x: 75, endPoint y: 177, distance: 6.1
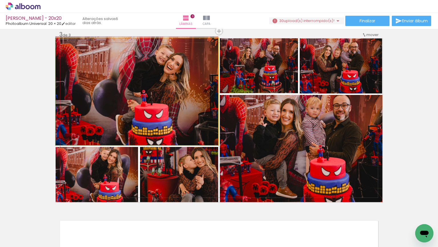
drag, startPoint x: 119, startPoint y: 78, endPoint x: 119, endPoint y: 73, distance: 4.6
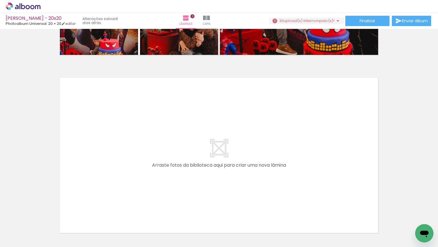
scroll to position [0, 0]
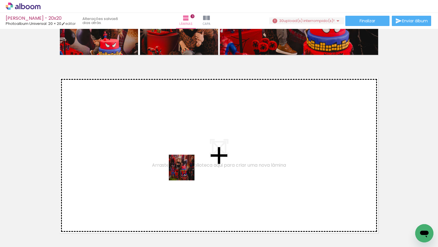
drag, startPoint x: 183, startPoint y: 226, endPoint x: 186, endPoint y: 171, distance: 54.9
click at [186, 171] on quentale-workspace at bounding box center [219, 123] width 438 height 247
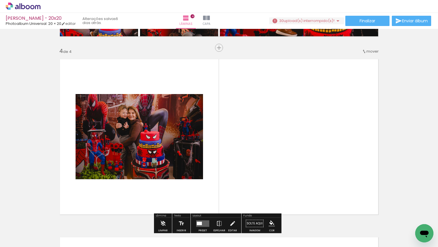
scroll to position [541, 0]
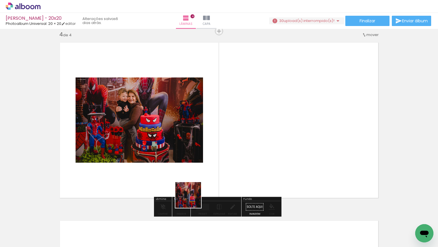
drag, startPoint x: 193, startPoint y: 199, endPoint x: 194, endPoint y: 154, distance: 44.8
click at [194, 154] on quentale-workspace at bounding box center [219, 123] width 438 height 247
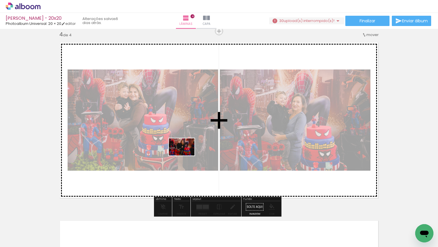
drag, startPoint x: 191, startPoint y: 226, endPoint x: 186, endPoint y: 154, distance: 72.6
click at [186, 154] on quentale-workspace at bounding box center [219, 123] width 438 height 247
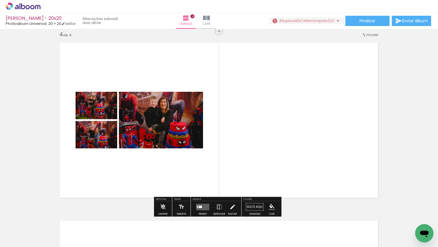
drag, startPoint x: 189, startPoint y: 233, endPoint x: 185, endPoint y: 172, distance: 60.7
click at [185, 172] on quentale-workspace at bounding box center [219, 123] width 438 height 247
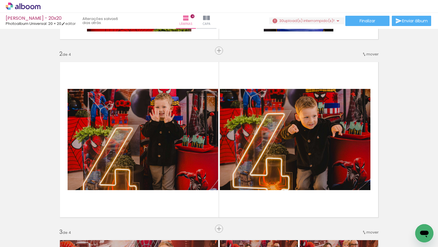
scroll to position [141, 0]
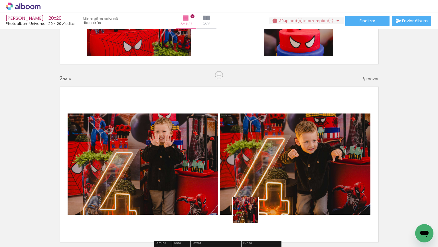
drag, startPoint x: 250, startPoint y: 214, endPoint x: 247, endPoint y: 181, distance: 33.0
click at [248, 177] on quentale-workspace at bounding box center [219, 123] width 438 height 247
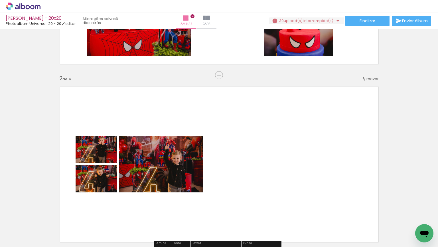
drag, startPoint x: 255, startPoint y: 225, endPoint x: 254, endPoint y: 185, distance: 40.0
click at [254, 186] on quentale-workspace at bounding box center [219, 123] width 438 height 247
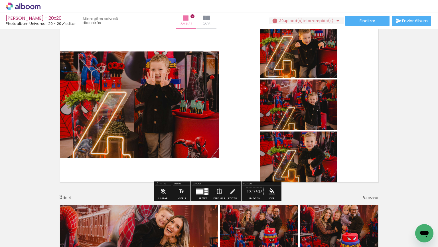
scroll to position [170, 0]
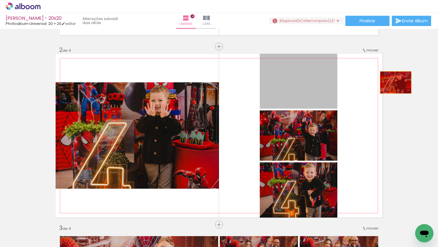
drag, startPoint x: 318, startPoint y: 82, endPoint x: 398, endPoint y: 82, distance: 79.9
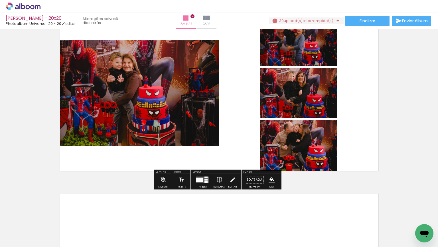
scroll to position [569, 0]
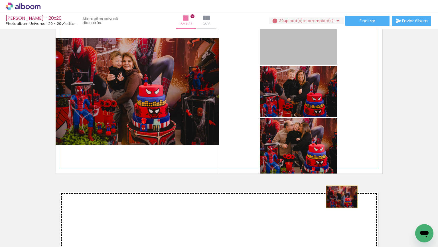
drag, startPoint x: 323, startPoint y: 55, endPoint x: 340, endPoint y: 196, distance: 142.6
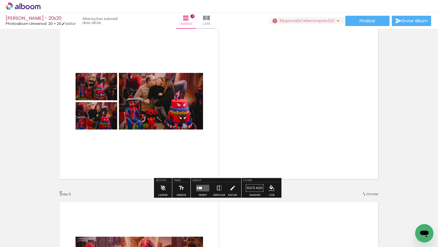
scroll to position [490, 0]
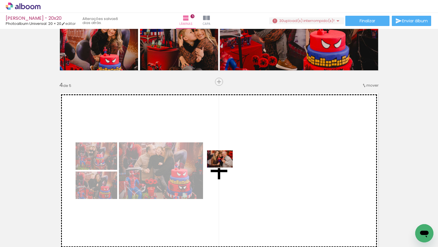
drag, startPoint x: 188, startPoint y: 226, endPoint x: 225, endPoint y: 167, distance: 69.7
click at [225, 167] on quentale-workspace at bounding box center [219, 123] width 438 height 247
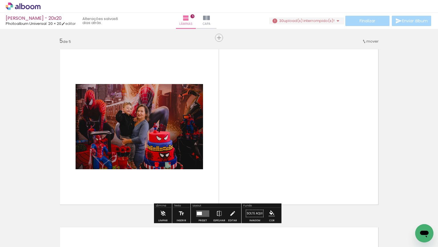
scroll to position [718, 0]
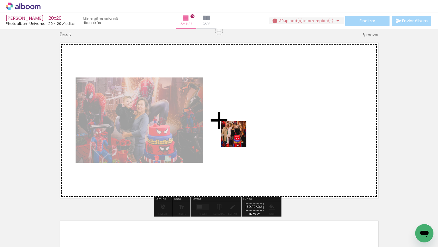
drag, startPoint x: 196, startPoint y: 229, endPoint x: 238, endPoint y: 138, distance: 100.8
click at [238, 138] on quentale-workspace at bounding box center [219, 123] width 438 height 247
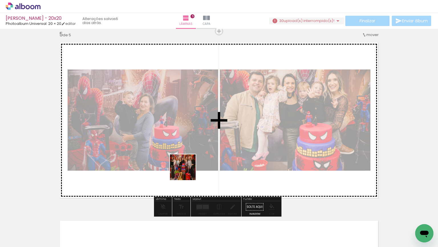
drag, startPoint x: 161, startPoint y: 227, endPoint x: 177, endPoint y: 193, distance: 37.3
click at [205, 150] on quentale-workspace at bounding box center [219, 123] width 438 height 247
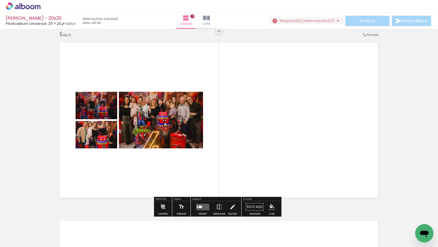
drag, startPoint x: 152, startPoint y: 227, endPoint x: 151, endPoint y: 202, distance: 24.8
click at [166, 171] on quentale-workspace at bounding box center [219, 123] width 438 height 247
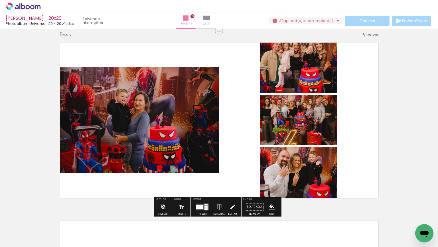
scroll to position [0, 857]
drag, startPoint x: 130, startPoint y: 229, endPoint x: 131, endPoint y: 226, distance: 3.4
click at [131, 212] on div at bounding box center [128, 227] width 28 height 19
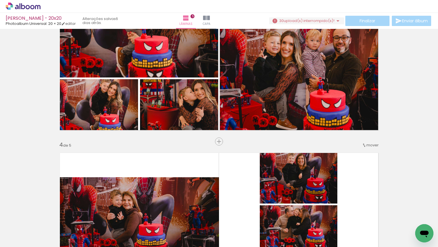
scroll to position [398, 0]
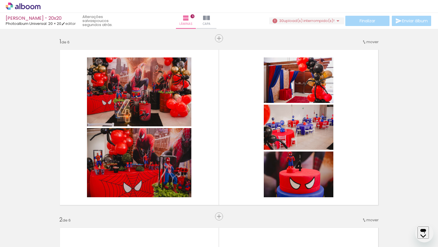
scroll to position [896, 0]
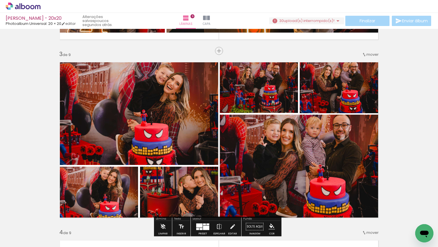
scroll to position [314, 0]
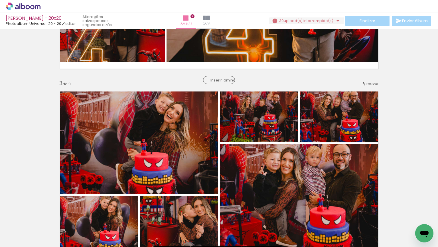
click at [215, 80] on span "Inserir lâmina" at bounding box center [222, 80] width 22 height 4
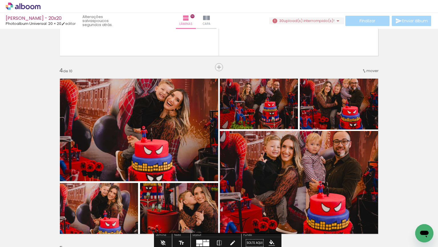
scroll to position [485, 0]
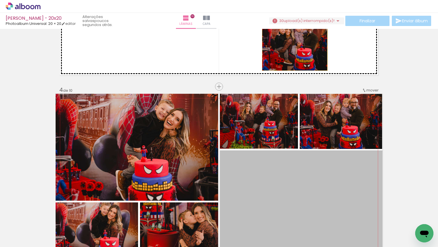
drag, startPoint x: 301, startPoint y: 191, endPoint x: 293, endPoint y: 49, distance: 141.8
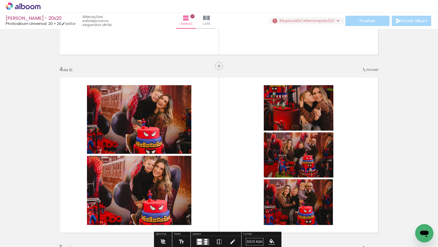
scroll to position [571, 0]
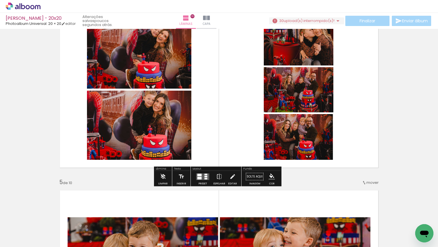
click at [208, 175] on div at bounding box center [202, 176] width 15 height 11
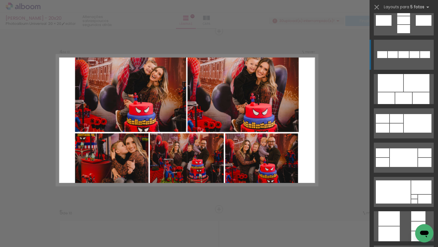
scroll to position [285, 0]
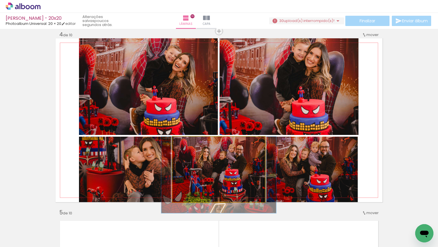
drag, startPoint x: 243, startPoint y: 177, endPoint x: 280, endPoint y: 106, distance: 79.4
click at [0, 0] on slot at bounding box center [0, 0] width 0 height 0
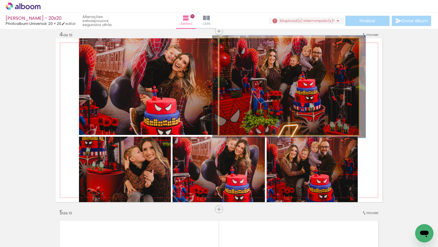
type paper-slider "106"
click at [234, 45] on div at bounding box center [234, 44] width 9 height 9
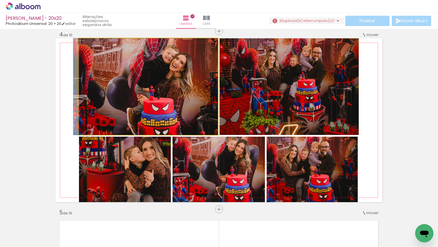
drag, startPoint x: 118, startPoint y: 76, endPoint x: 116, endPoint y: 73, distance: 4.2
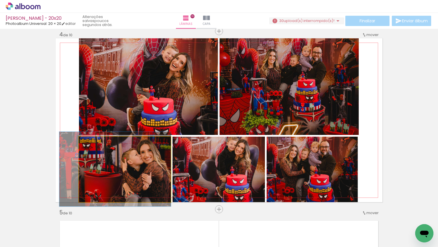
drag, startPoint x: 120, startPoint y: 164, endPoint x: 102, endPoint y: 166, distance: 18.3
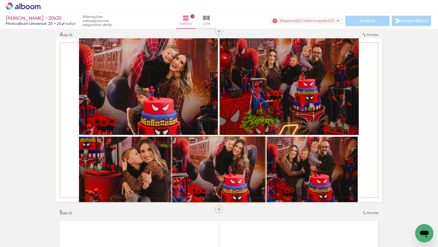
drag, startPoint x: 204, startPoint y: 168, endPoint x: 202, endPoint y: 172, distance: 5.0
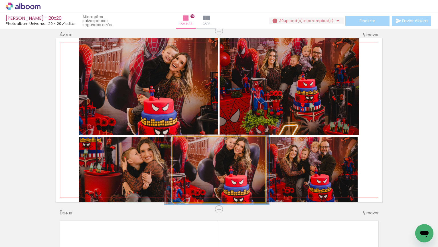
type paper-slider "107"
click at [188, 143] on div at bounding box center [187, 142] width 9 height 9
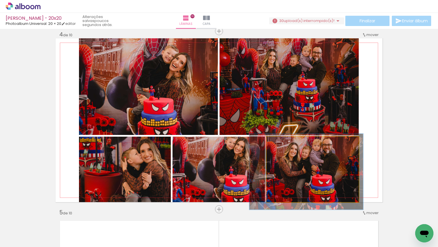
type paper-slider "116"
click at [281, 140] on div at bounding box center [283, 142] width 9 height 9
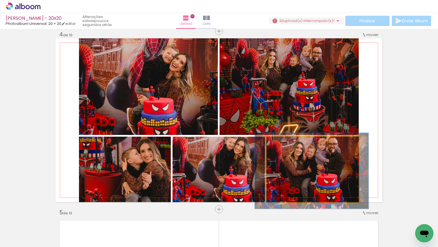
drag, startPoint x: 301, startPoint y: 159, endPoint x: 307, endPoint y: 158, distance: 5.5
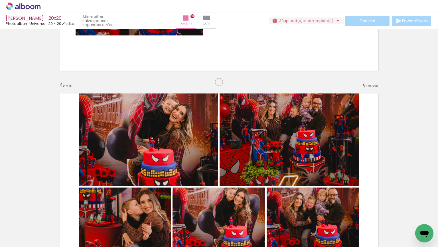
scroll to position [398, 0]
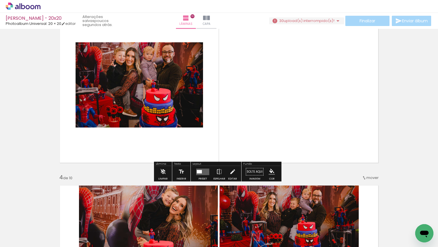
click at [210, 174] on paper-button "Preset" at bounding box center [203, 173] width 18 height 15
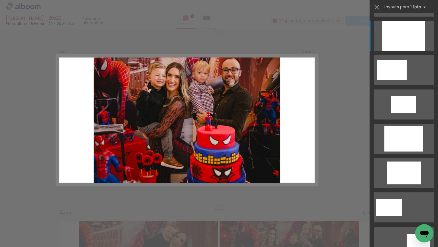
scroll to position [57, 0]
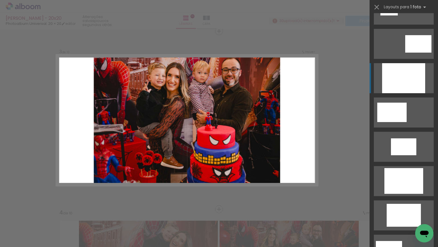
click at [407, 84] on div at bounding box center [403, 78] width 43 height 30
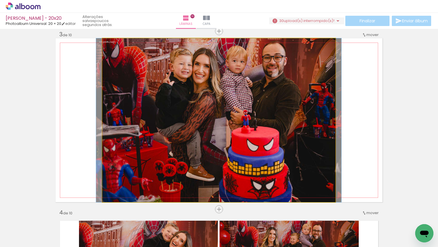
drag, startPoint x: 287, startPoint y: 102, endPoint x: 287, endPoint y: 108, distance: 6.6
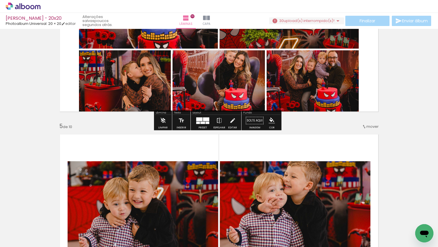
scroll to position [705, 0]
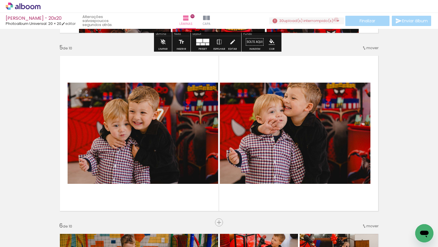
click at [335, 19] on iron-icon at bounding box center [338, 20] width 7 height 7
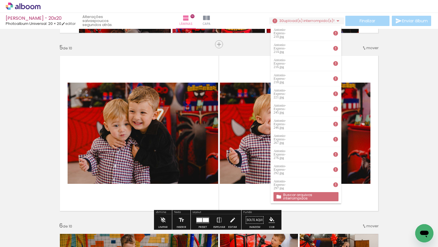
click at [0, 0] on slot "Buscar arquivos interrompidos" at bounding box center [0, 0] width 0 height 0
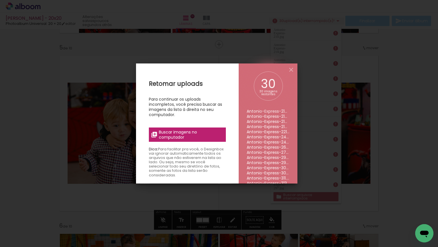
click at [159, 117] on div "Retomar uploads Para continuar os uploads incompletos, você precisa buscar as i…" at bounding box center [187, 186] width 103 height 247
click at [170, 136] on span "Buscar imagens no computador" at bounding box center [191, 134] width 64 height 10
click at [0, 0] on input "file" at bounding box center [0, 0] width 0 height 0
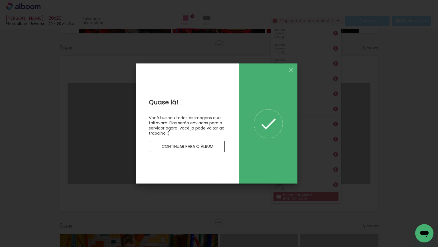
scroll to position [0, 0]
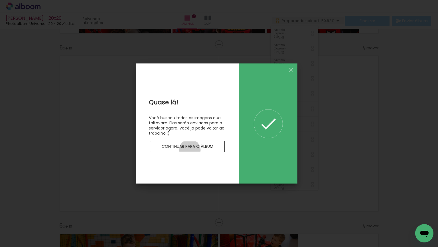
click at [190, 150] on paper-button "Continuar para o álbum" at bounding box center [187, 146] width 75 height 11
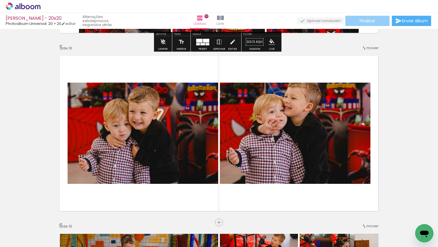
click at [370, 19] on span "Finalizar" at bounding box center [368, 21] width 16 height 4
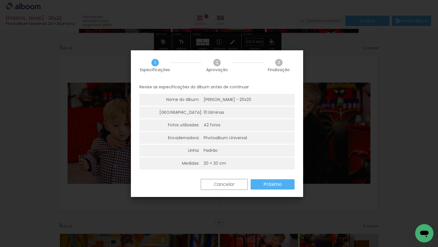
click at [0, 0] on slot "Próximo" at bounding box center [0, 0] width 0 height 0
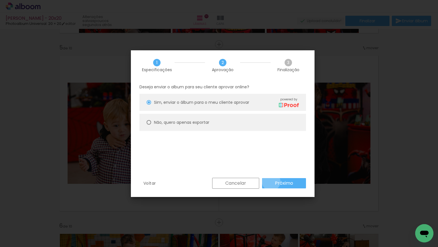
click at [271, 181] on paper-button "Próximo" at bounding box center [284, 183] width 44 height 10
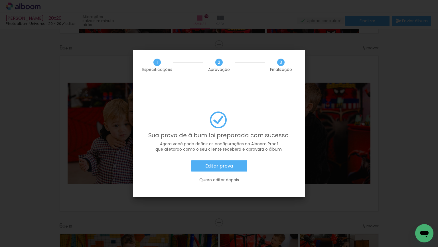
click at [217, 160] on paper-button "Editar prova" at bounding box center [219, 165] width 56 height 11
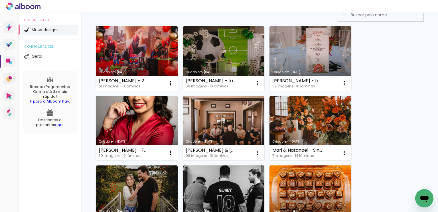
scroll to position [57, 0]
